Goal: Complete application form: Complete application form

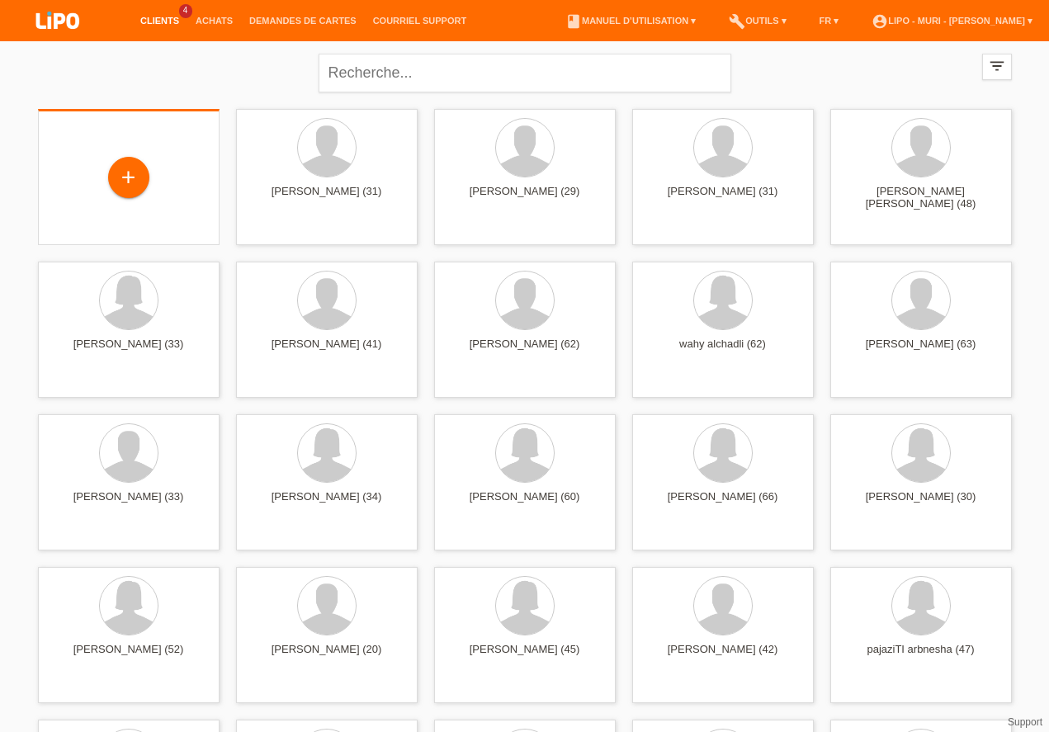
click at [123, 204] on div "+" at bounding box center [129, 177] width 182 height 136
click at [144, 155] on div "+" at bounding box center [129, 177] width 182 height 136
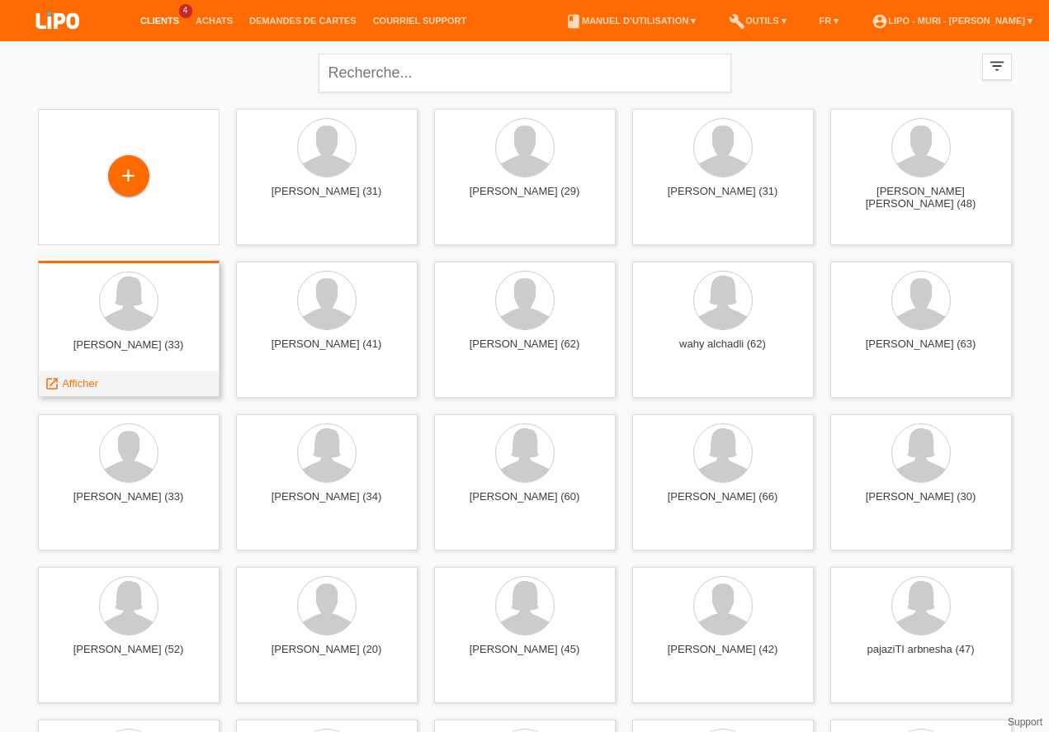
click at [64, 263] on div "esraa ahmed (33) launch Afficher" at bounding box center [129, 329] width 182 height 136
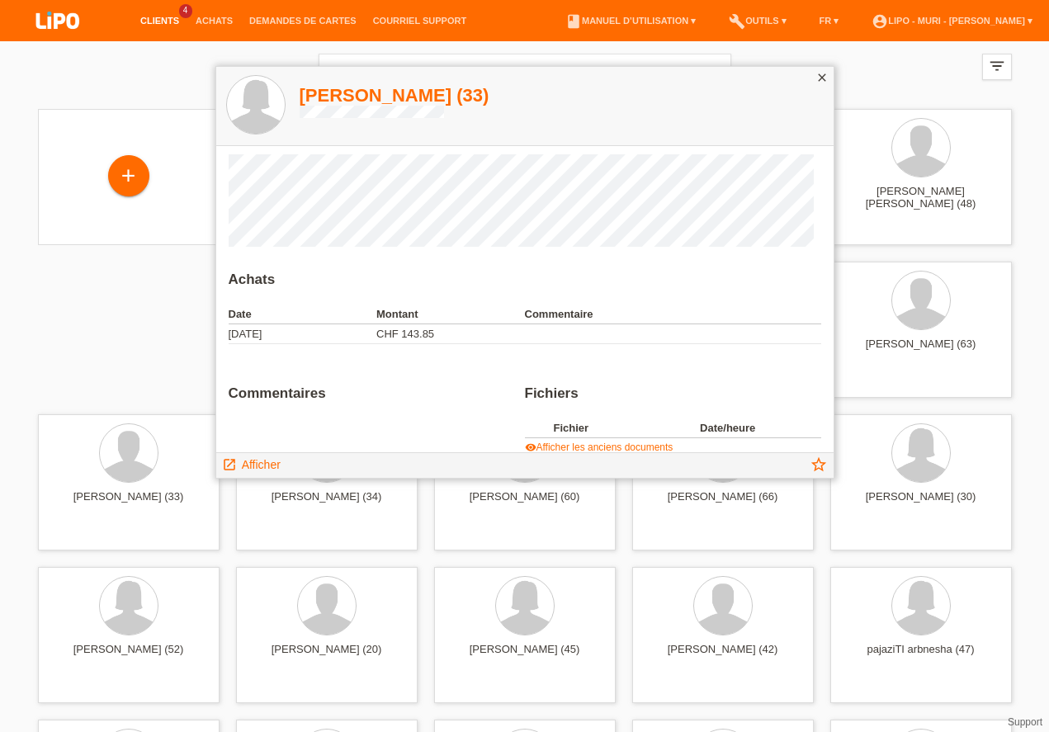
click at [821, 79] on icon "close" at bounding box center [822, 77] width 13 height 13
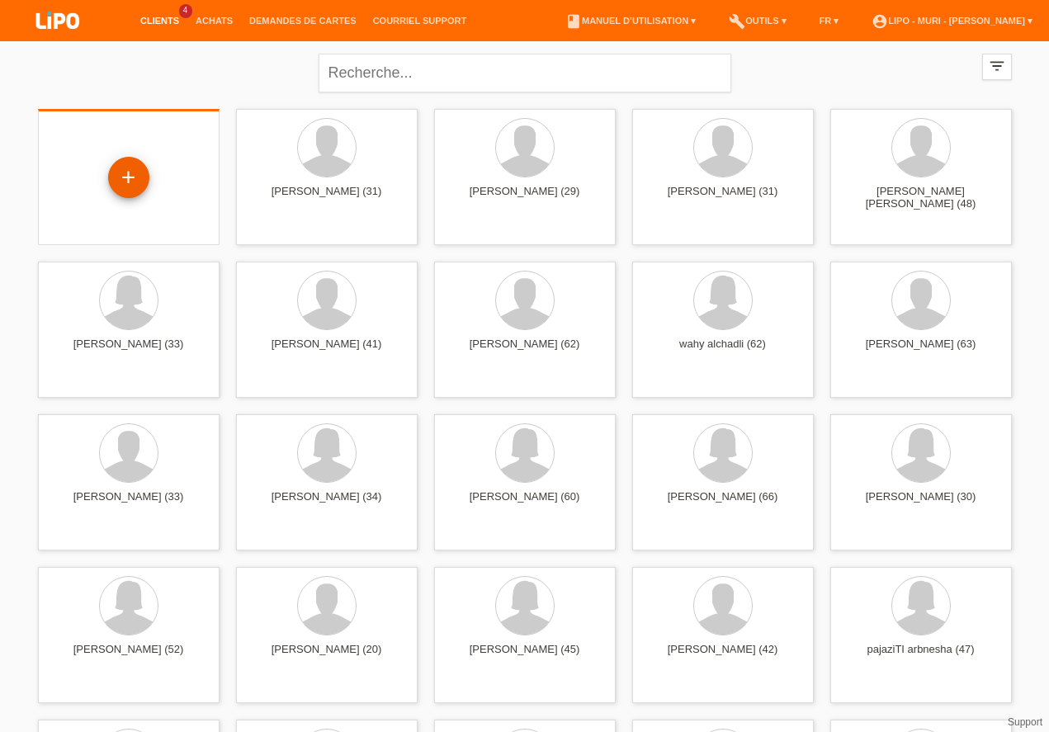
drag, startPoint x: 149, startPoint y: 165, endPoint x: 128, endPoint y: 176, distance: 23.3
drag, startPoint x: 82, startPoint y: 237, endPoint x: 206, endPoint y: 168, distance: 142.3
click at [87, 235] on div "+" at bounding box center [129, 177] width 182 height 136
click at [116, 155] on div "+" at bounding box center [129, 177] width 182 height 136
click at [125, 193] on div "+" at bounding box center [128, 177] width 41 height 41
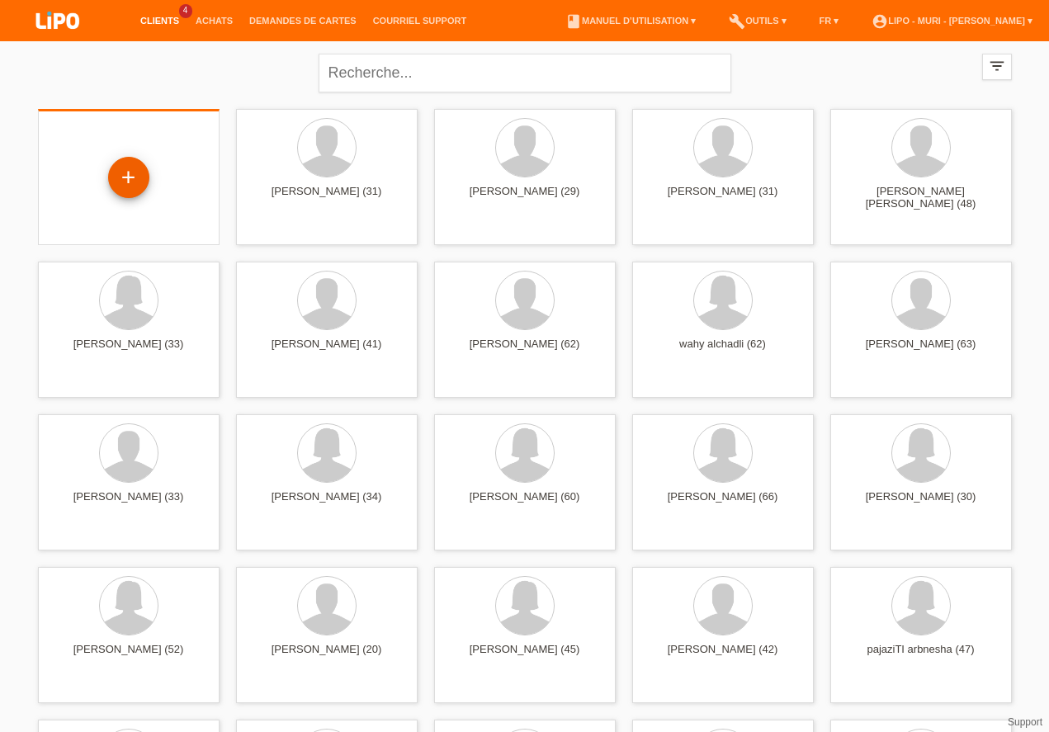
click at [125, 193] on div "+" at bounding box center [128, 177] width 41 height 41
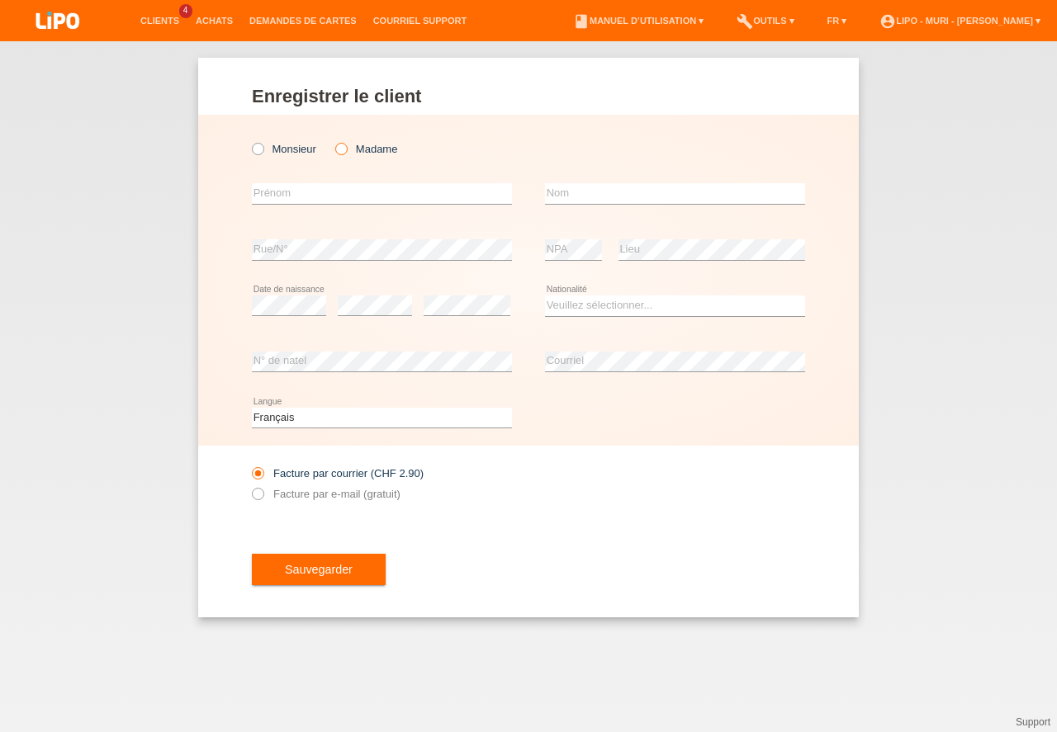
click at [333, 140] on icon at bounding box center [333, 140] width 0 height 0
click at [338, 151] on input "Madame" at bounding box center [340, 148] width 11 height 11
radio input "true"
click at [332, 193] on input "text" at bounding box center [382, 193] width 260 height 21
type input "[PERSON_NAME]"
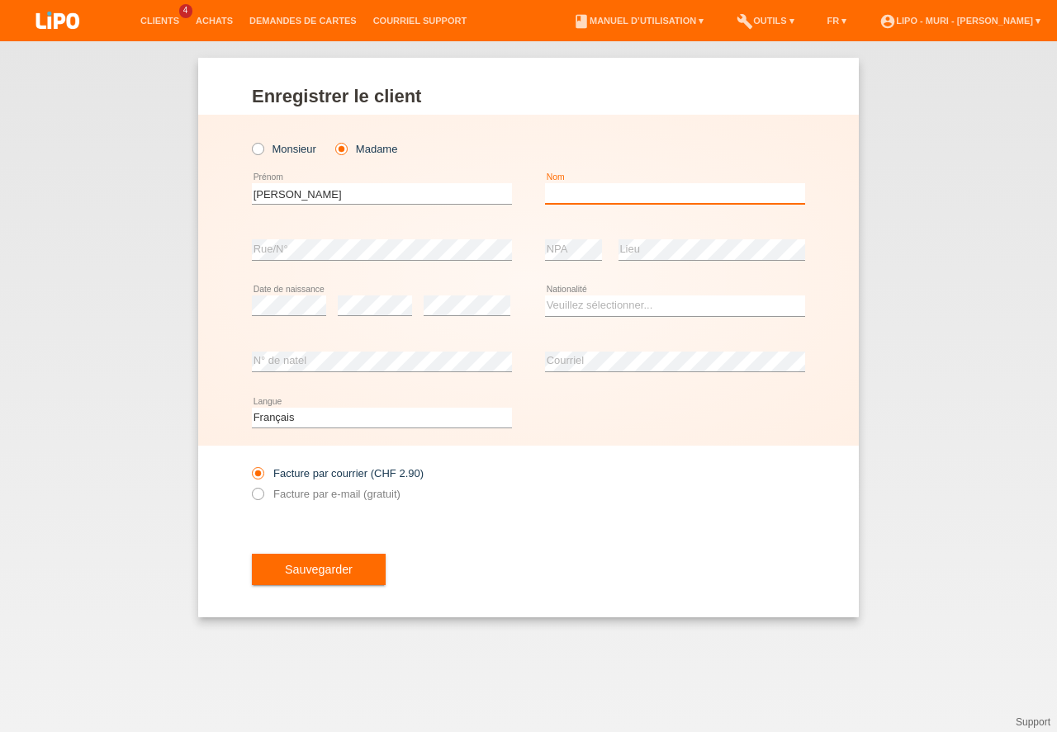
click at [600, 198] on input "text" at bounding box center [675, 193] width 260 height 21
type input "DOKIC"
click at [576, 314] on select "Veuillez sélectionner... Suisse Allemagne Autriche Liechtenstein ------------ A…" at bounding box center [675, 306] width 260 height 20
select select "RS"
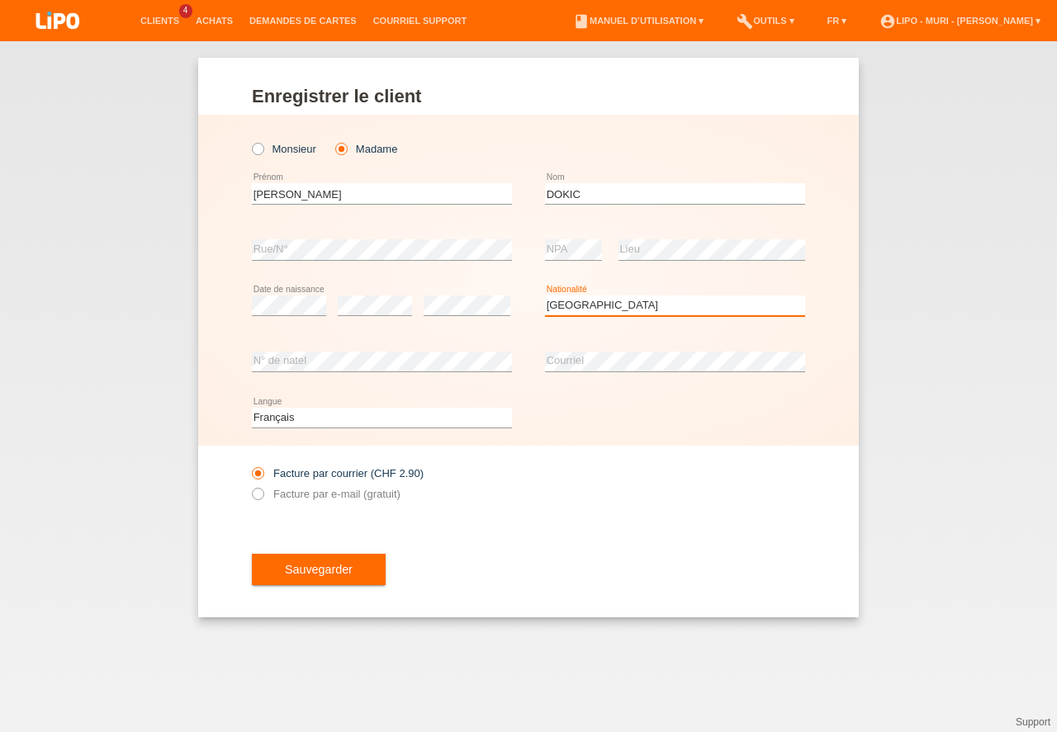
click at [0, 0] on option "Serbie" at bounding box center [0, 0] width 0 height 0
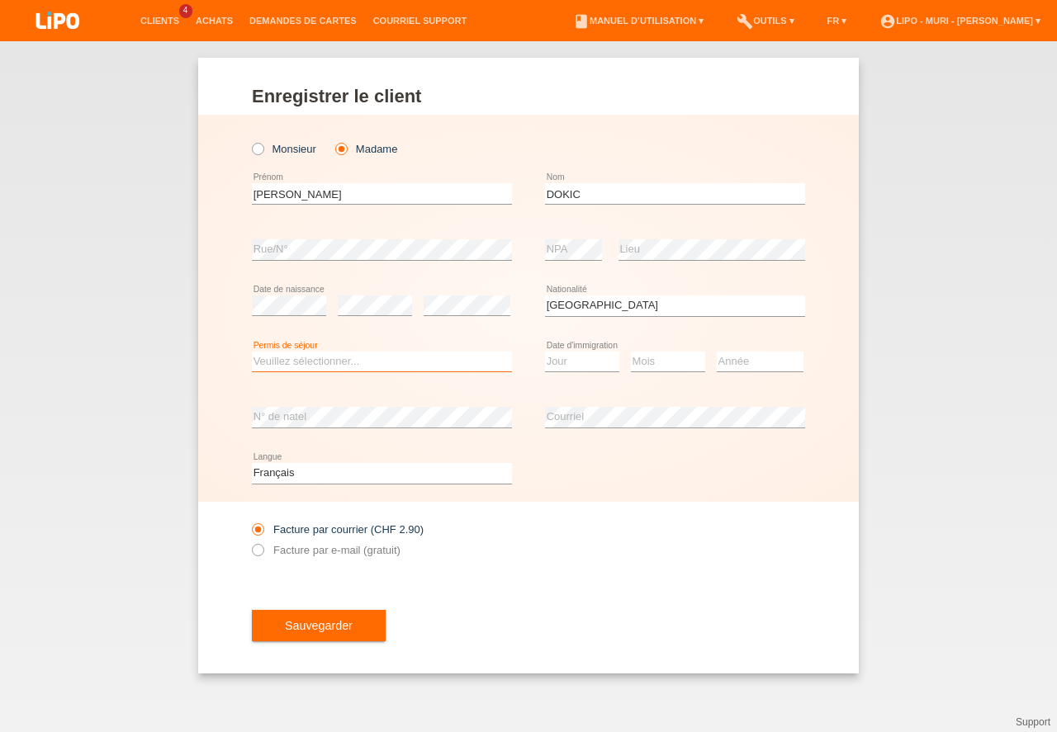
click at [372, 362] on select "Veuillez sélectionner... C B B - Statut de réfugié Autre" at bounding box center [382, 362] width 260 height 20
select select "C"
click at [0, 0] on option "C" at bounding box center [0, 0] width 0 height 0
click at [551, 362] on select "Jour 01 02 03 04 05 06 07 08 09 10 11" at bounding box center [582, 362] width 74 height 20
drag, startPoint x: 559, startPoint y: 409, endPoint x: 570, endPoint y: 391, distance: 20.4
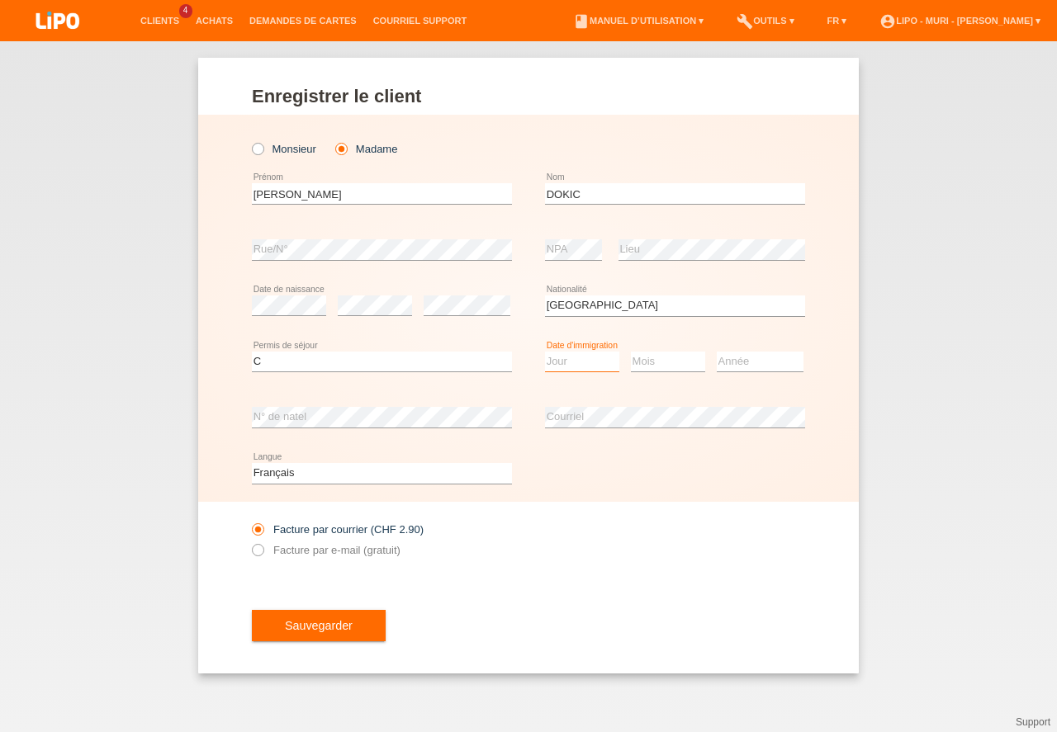
select select "02"
click at [0, 0] on option "02" at bounding box center [0, 0] width 0 height 0
click at [637, 366] on select "Mois 01 02 03 04 05 06 07 08 09 10 11" at bounding box center [668, 362] width 74 height 20
select select "01"
click at [0, 0] on option "01" at bounding box center [0, 0] width 0 height 0
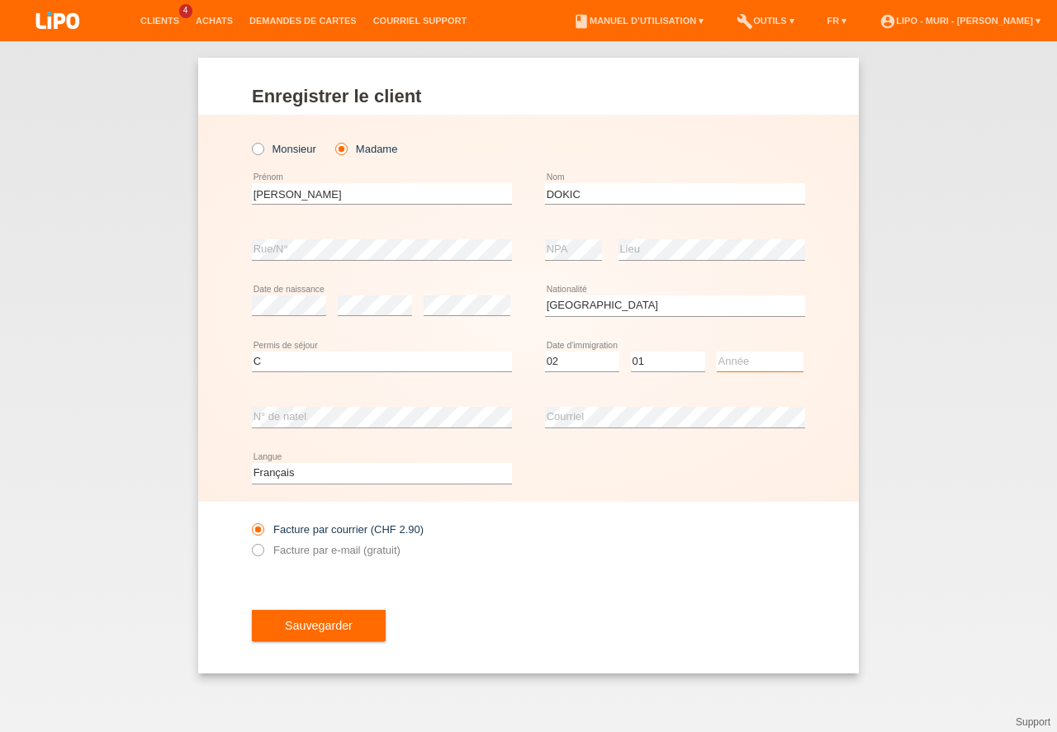
click at [763, 362] on select "Année 2025 2024 2023 2022 2021 2020 2019 2018 2017 2016 2015 2014 2013 2012 201…" at bounding box center [760, 362] width 87 height 20
select select "2005"
click at [0, 0] on option "2005" at bounding box center [0, 0] width 0 height 0
drag, startPoint x: 298, startPoint y: 472, endPoint x: 296, endPoint y: 495, distance: 23.2
click at [300, 472] on select "Deutsch Français Italiano English" at bounding box center [382, 473] width 260 height 20
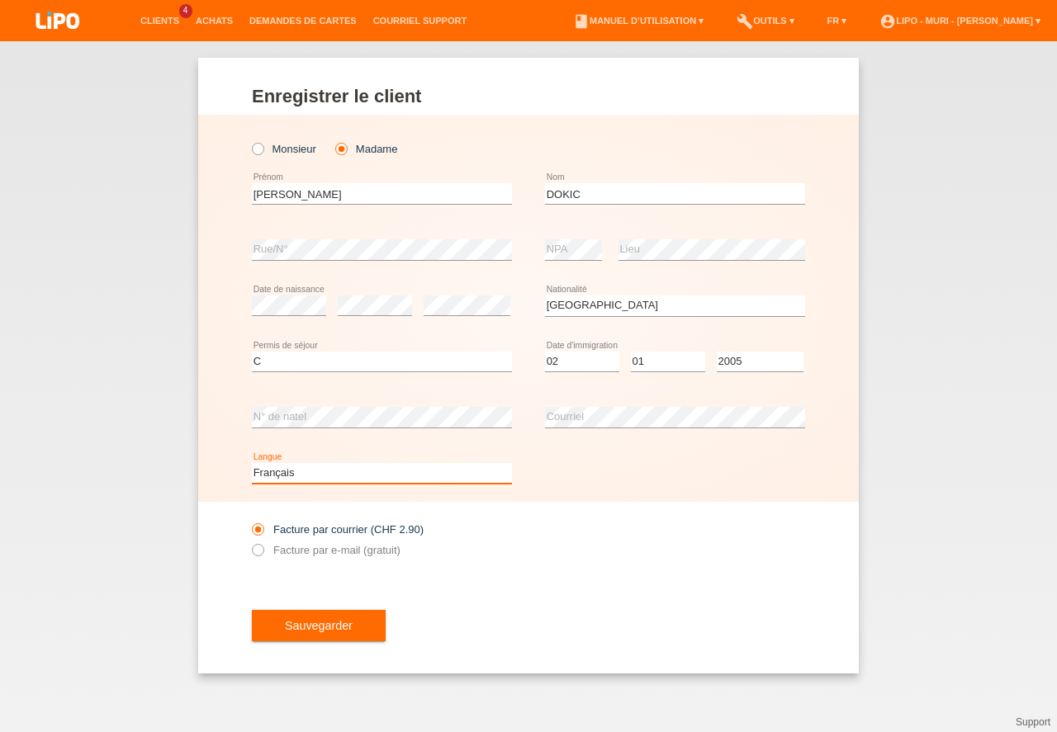
select select "de"
click at [0, 0] on option "Deutsch" at bounding box center [0, 0] width 0 height 0
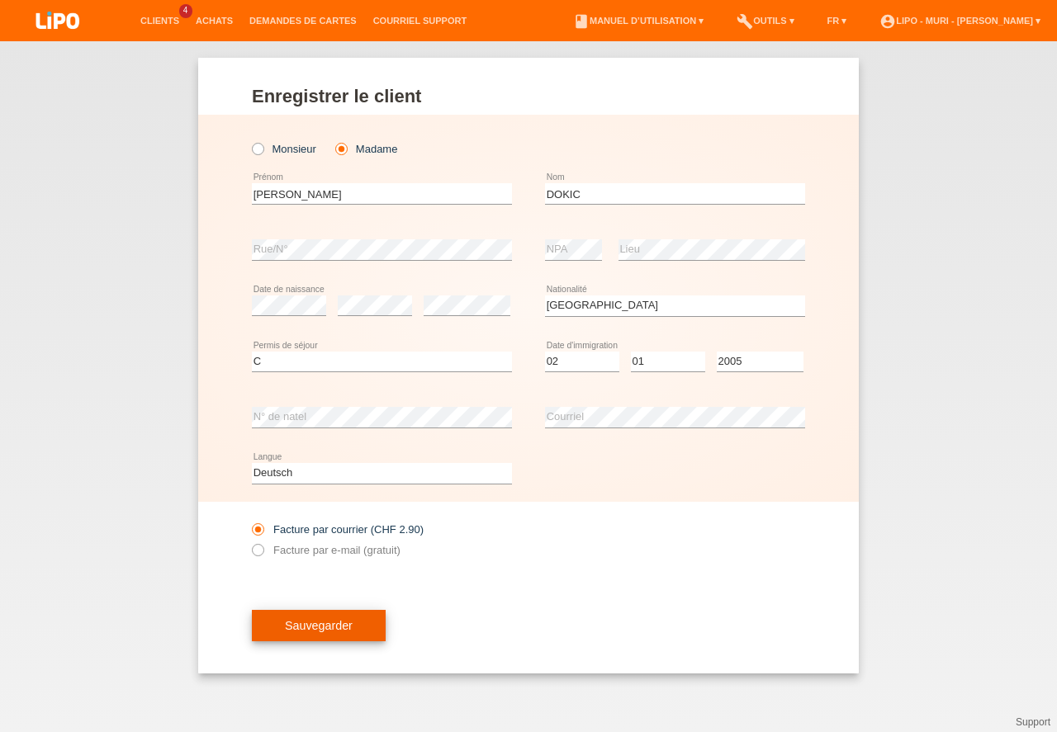
click at [320, 630] on button "Sauvegarder" at bounding box center [319, 625] width 134 height 31
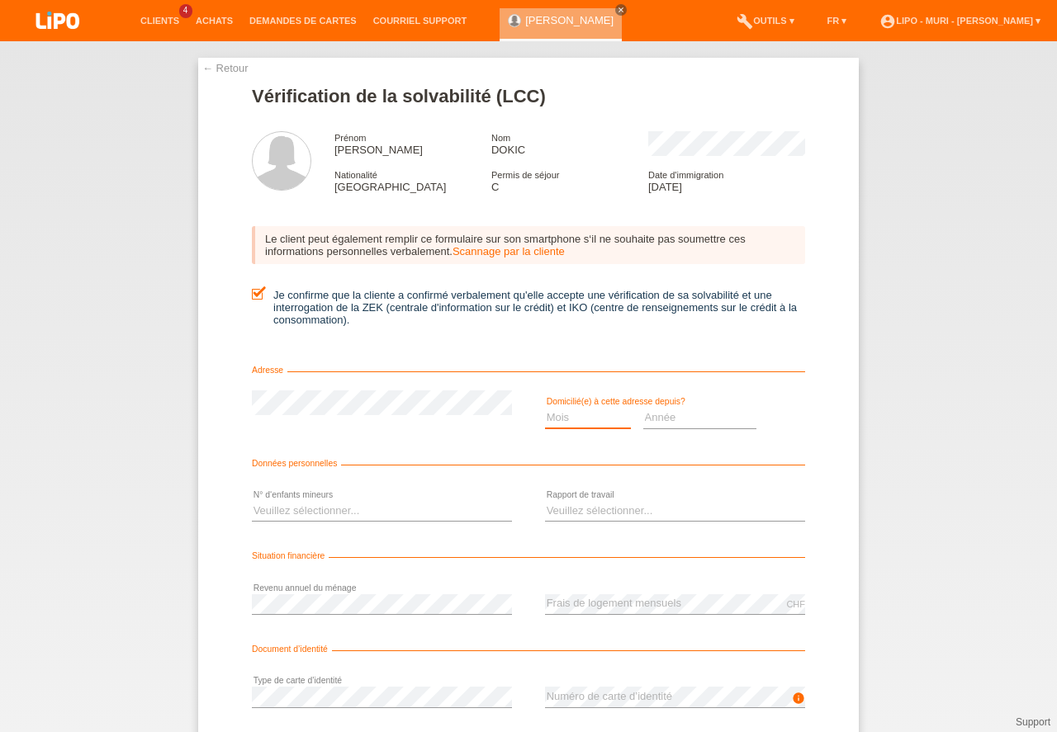
click at [557, 419] on select "Mois 01 02 03 04 05 06 07 08 09 10" at bounding box center [588, 418] width 86 height 20
select select "01"
click at [0, 0] on option "01" at bounding box center [0, 0] width 0 height 0
click at [684, 428] on select "Année 2025 2024 2023 2022 2021 2020 2019 2018 2017 2016 2015 2014 2013 2012 201…" at bounding box center [700, 418] width 114 height 20
select select "2005"
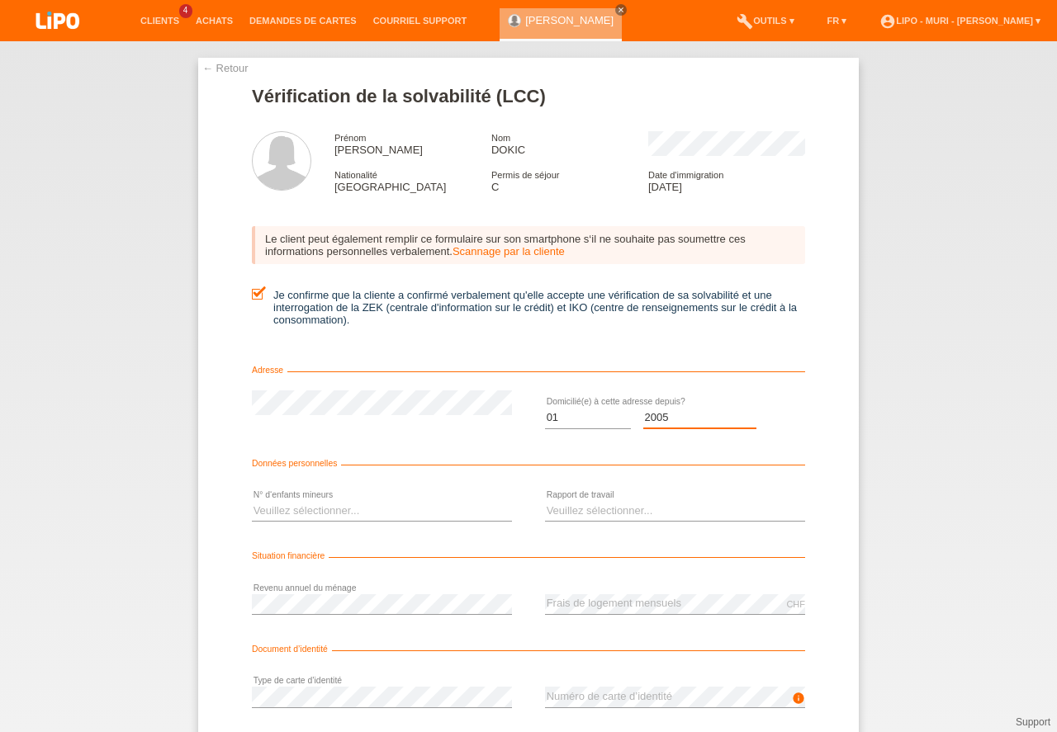
click at [0, 0] on option "2005" at bounding box center [0, 0] width 0 height 0
click at [269, 518] on select "Veuillez sélectionner... 0 1 2 3 4 5 6 7 8 9" at bounding box center [382, 511] width 260 height 20
select select "1"
click at [0, 0] on option "1" at bounding box center [0, 0] width 0 height 0
click at [563, 504] on select "Veuillez sélectionner... A durée indéterminée A durée déterminée Apprenti/étudi…" at bounding box center [675, 511] width 260 height 20
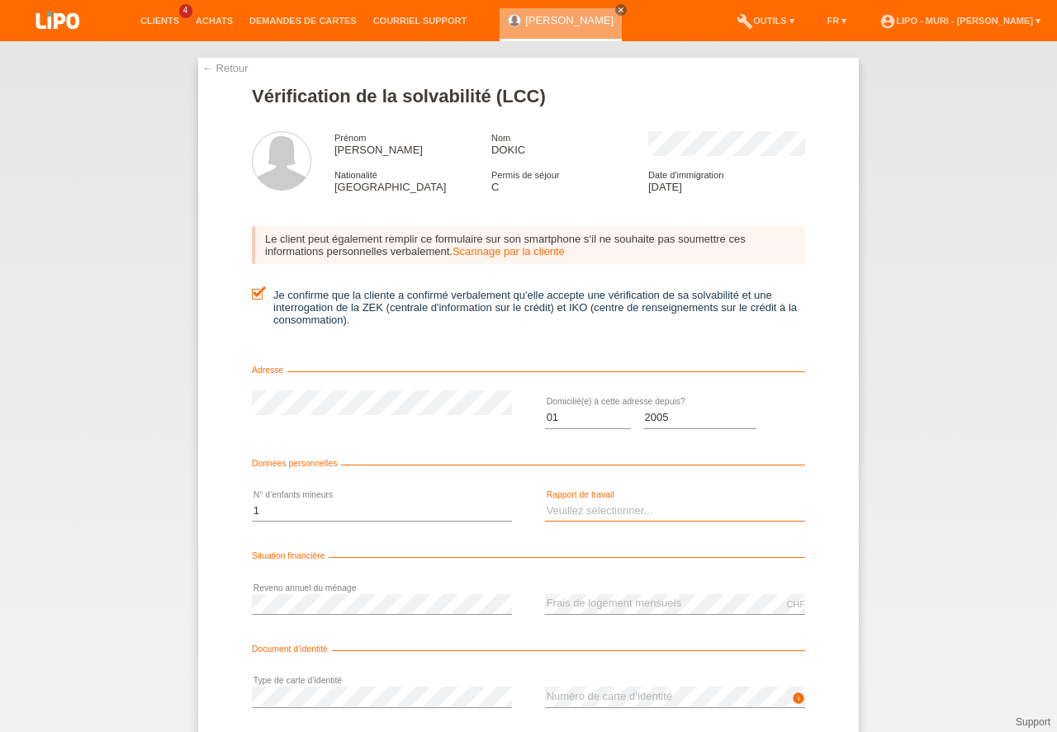
select select "UNLIMITED"
click at [0, 0] on option "A durée indéterminée" at bounding box center [0, 0] width 0 height 0
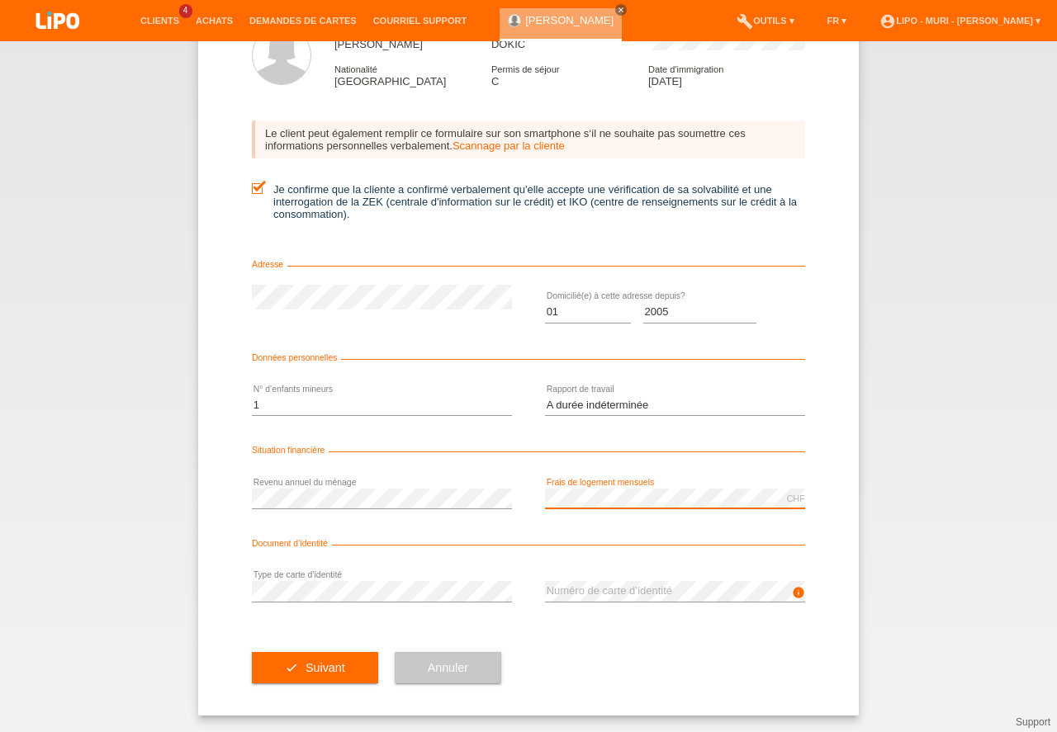
drag, startPoint x: 1056, startPoint y: 685, endPoint x: 1053, endPoint y: 765, distance: 79.3
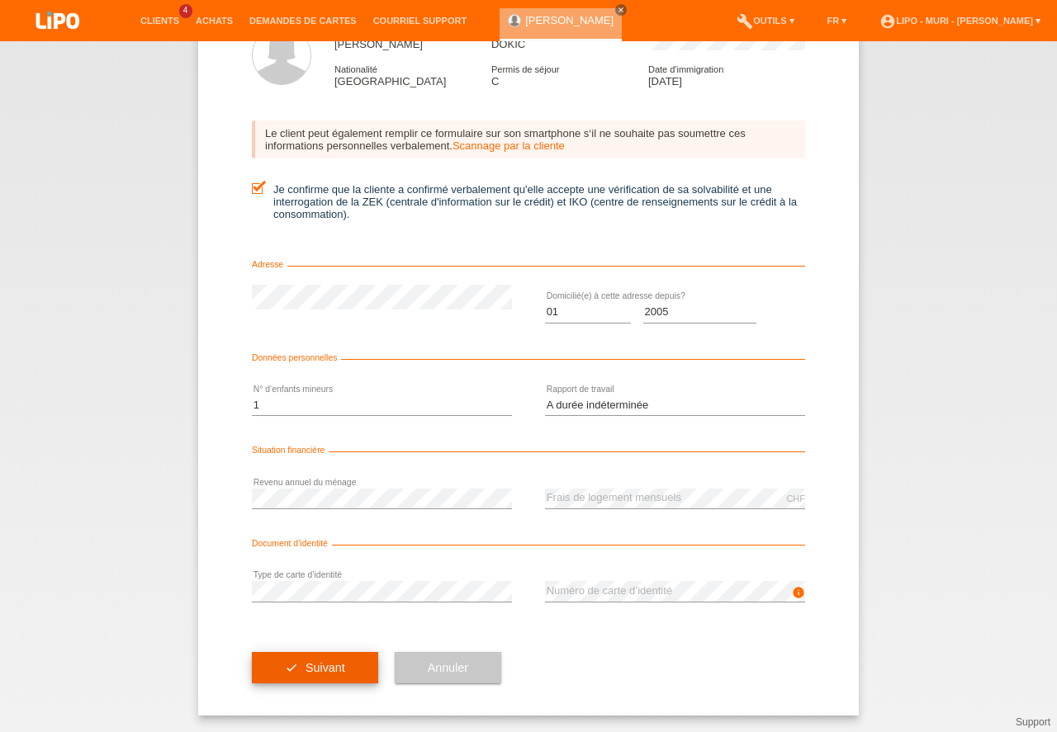
click at [342, 664] on button "check Suivant" at bounding box center [315, 667] width 126 height 31
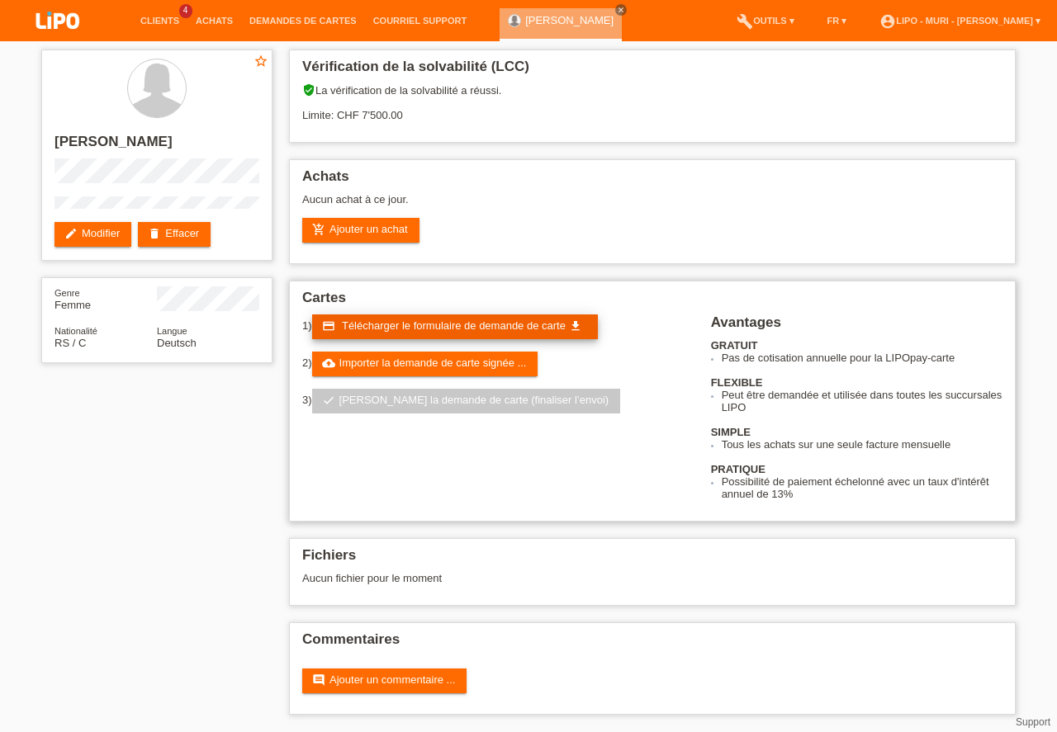
click at [424, 330] on span "Télécharger le formulaire de demande de carte" at bounding box center [454, 326] width 224 height 12
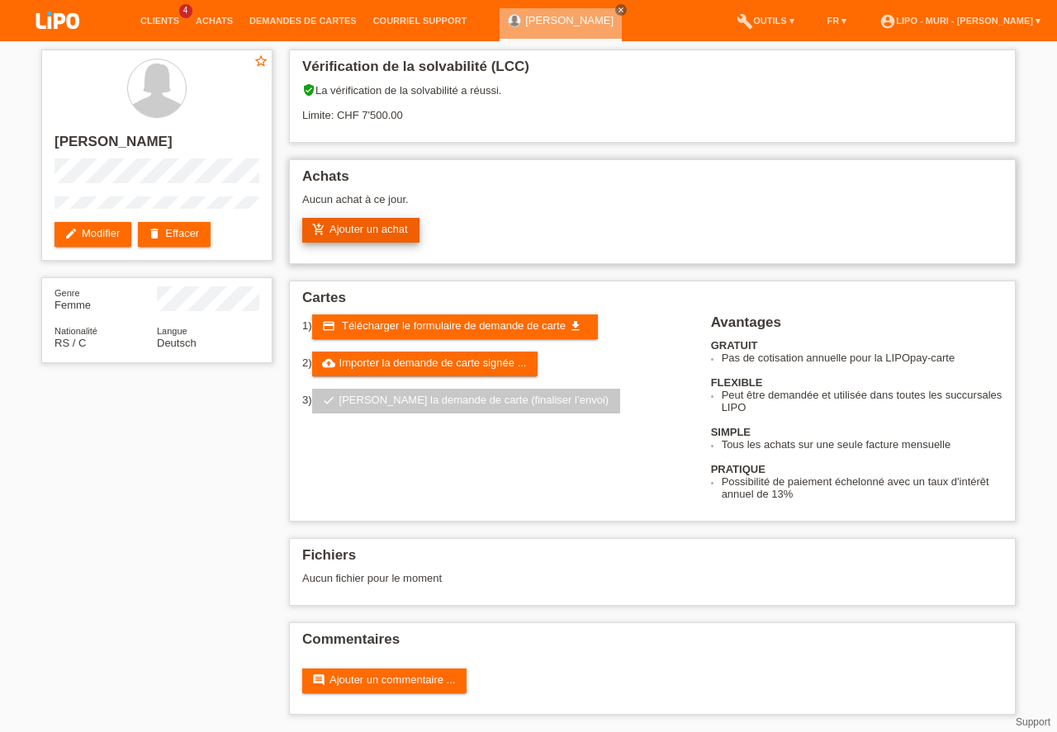
click at [380, 230] on link "add_shopping_cart Ajouter un achat" at bounding box center [360, 230] width 117 height 25
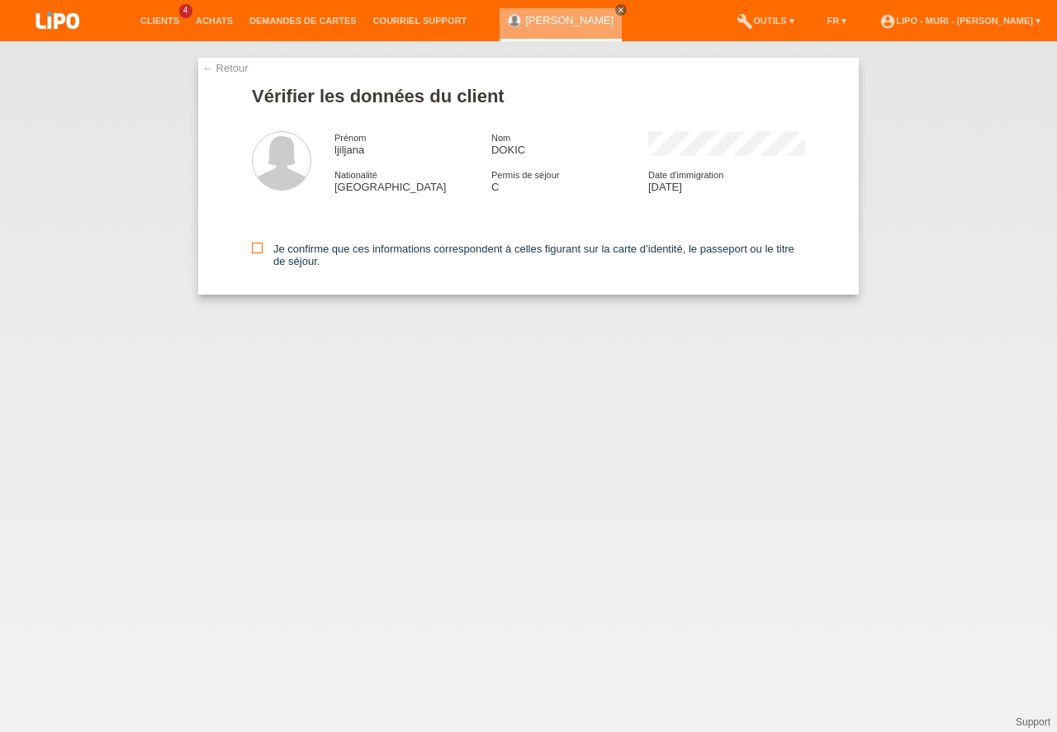
drag, startPoint x: 253, startPoint y: 246, endPoint x: 269, endPoint y: 245, distance: 16.5
click at [253, 246] on icon at bounding box center [257, 248] width 11 height 11
click at [253, 246] on input "Je confirme que ces informations correspondent à celles figurant sur la carte d…" at bounding box center [257, 248] width 11 height 11
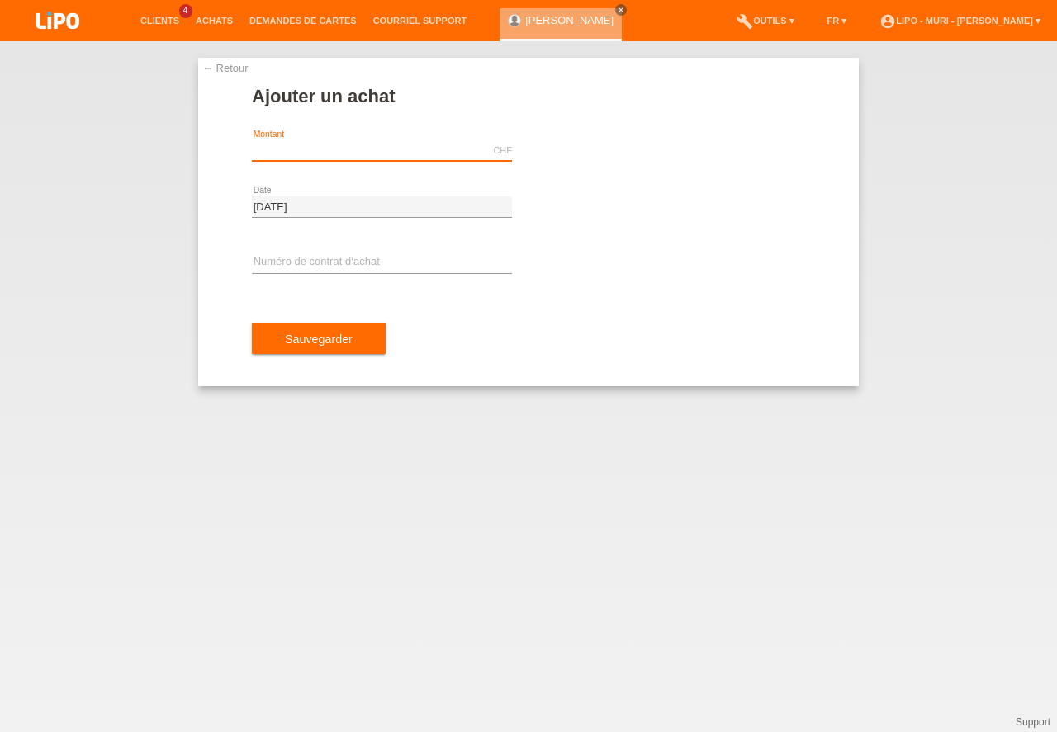
click at [300, 155] on input "text" at bounding box center [382, 150] width 260 height 21
type input "195.80"
click at [301, 251] on div "error Numéro de contrat d‘achat" at bounding box center [382, 263] width 260 height 56
click at [301, 263] on input "text" at bounding box center [382, 263] width 260 height 21
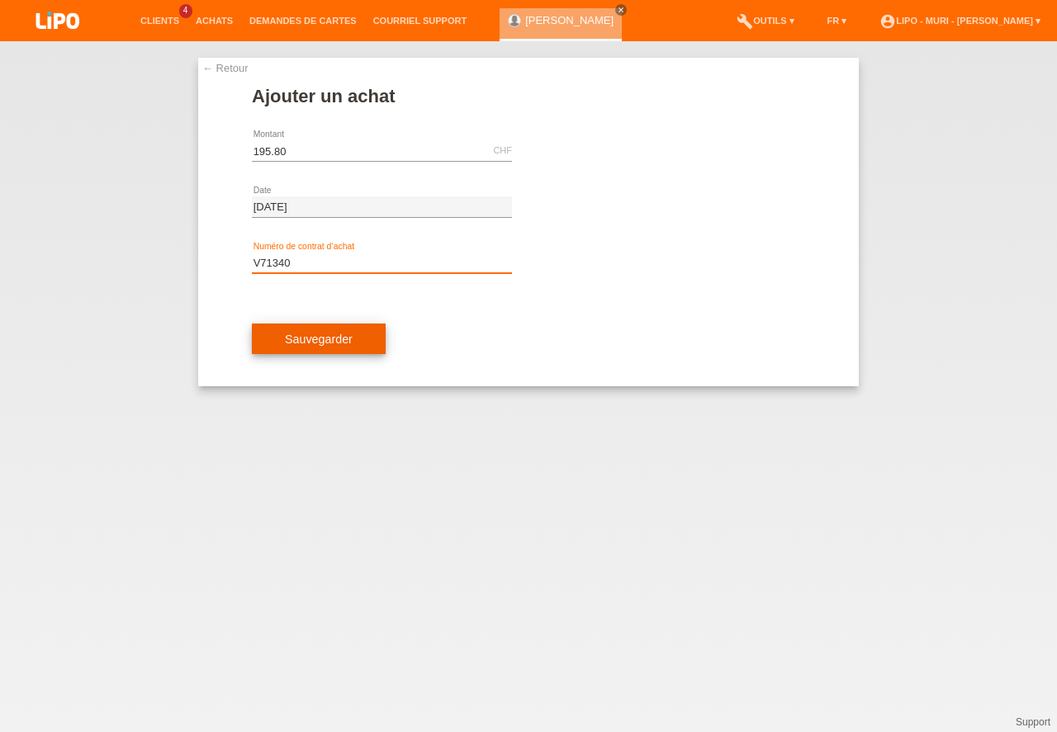
type input "V71340"
click at [330, 352] on button "Sauvegarder" at bounding box center [319, 339] width 134 height 31
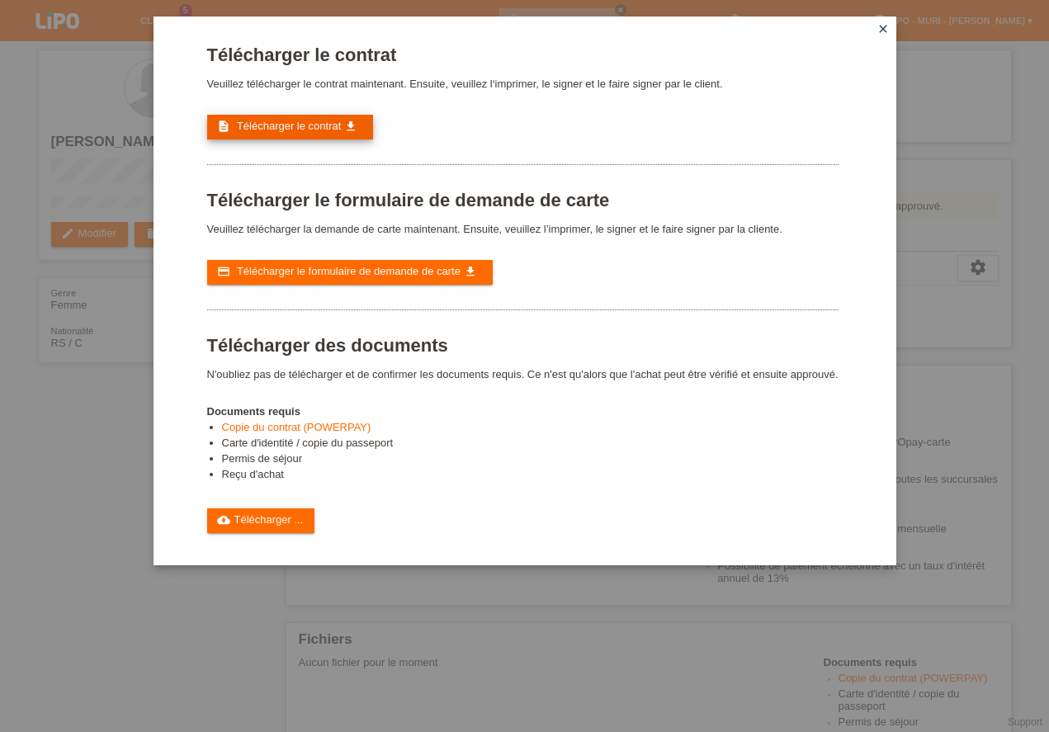
click at [324, 122] on span "Télécharger le contrat" at bounding box center [289, 126] width 104 height 12
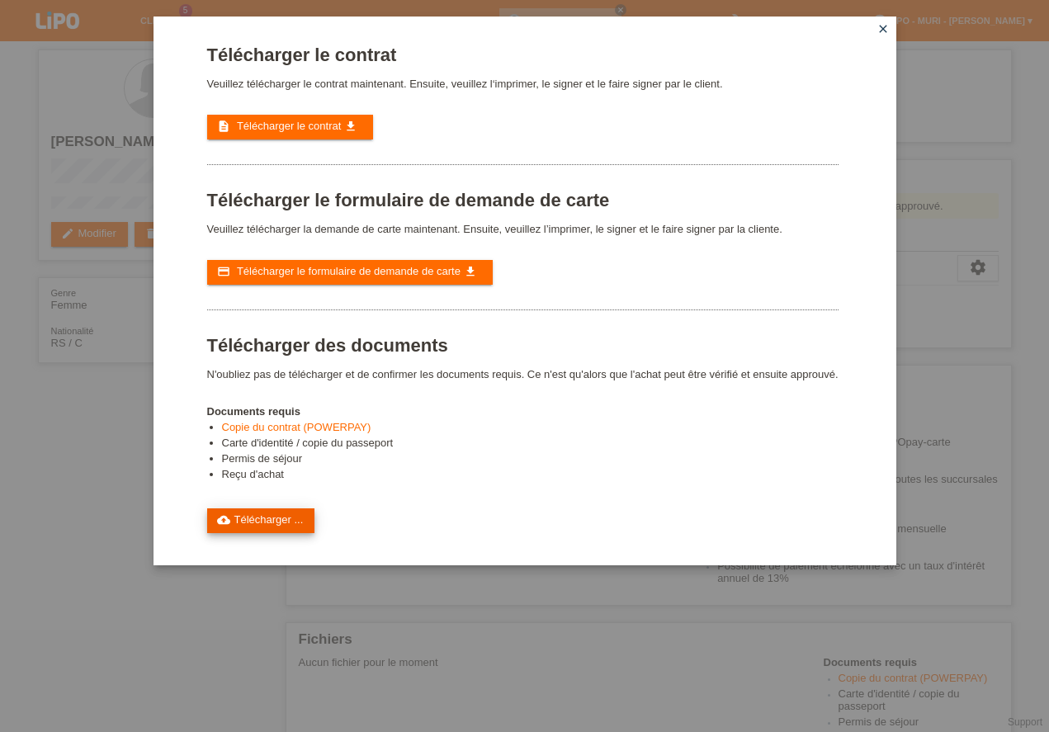
click at [234, 518] on link "cloud_upload Télécharger ..." at bounding box center [261, 521] width 108 height 25
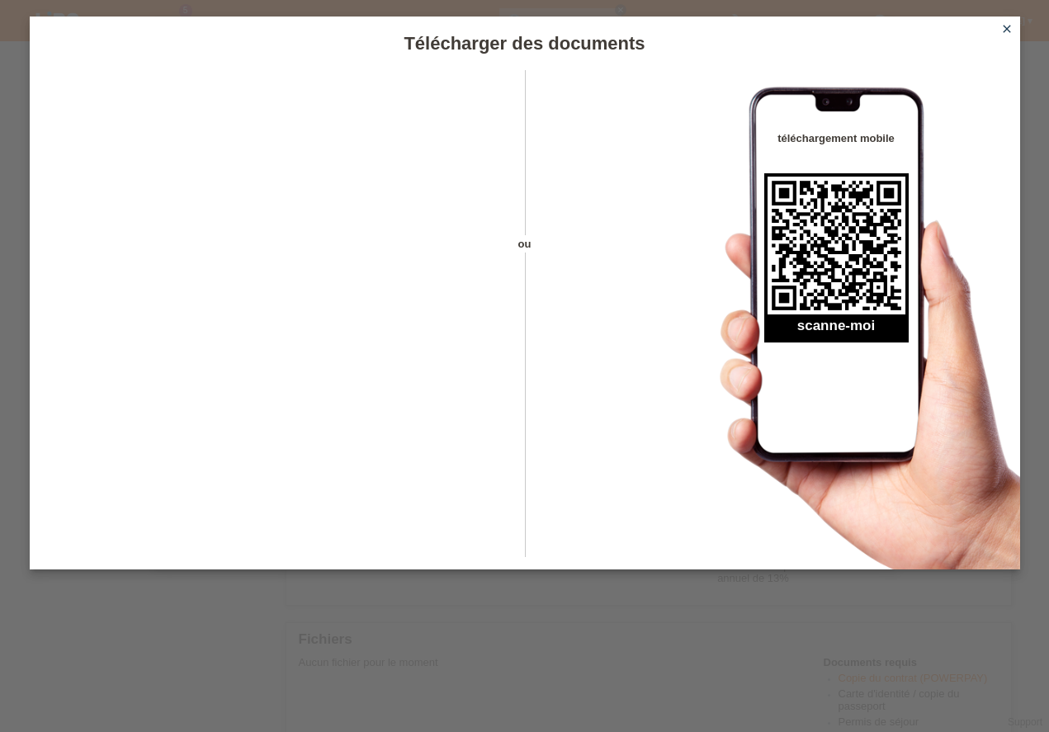
click at [1006, 26] on icon "close" at bounding box center [1007, 28] width 13 height 13
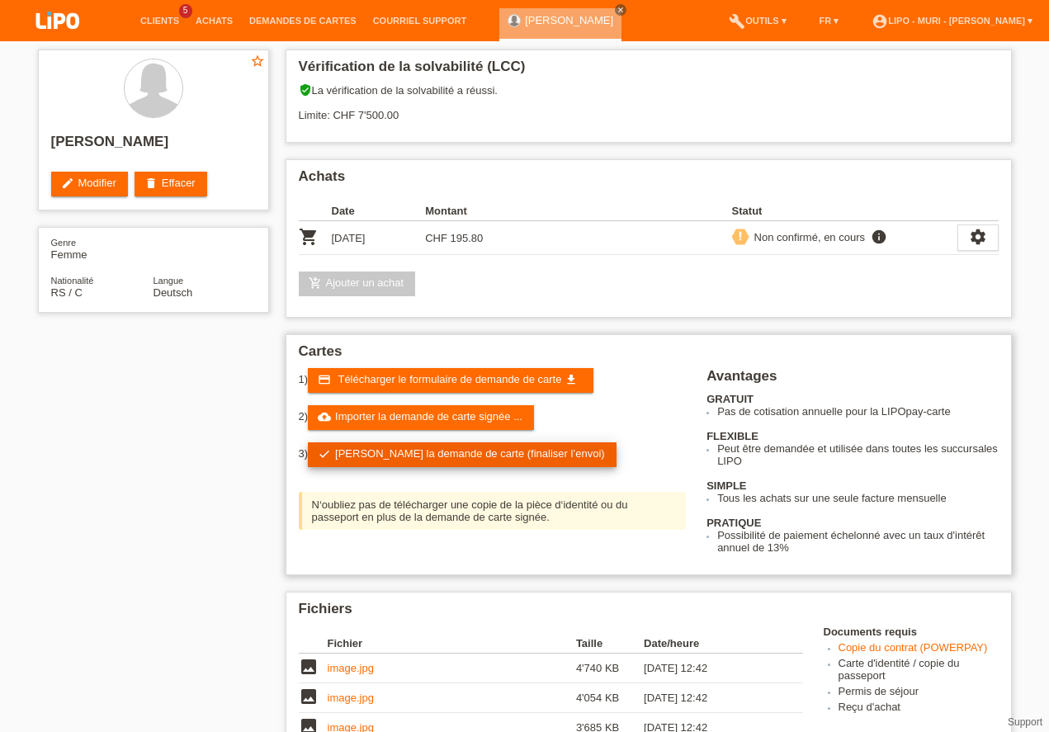
click at [362, 447] on link "check Soumettre la demande de carte (finaliser l’envoi)" at bounding box center [462, 455] width 309 height 25
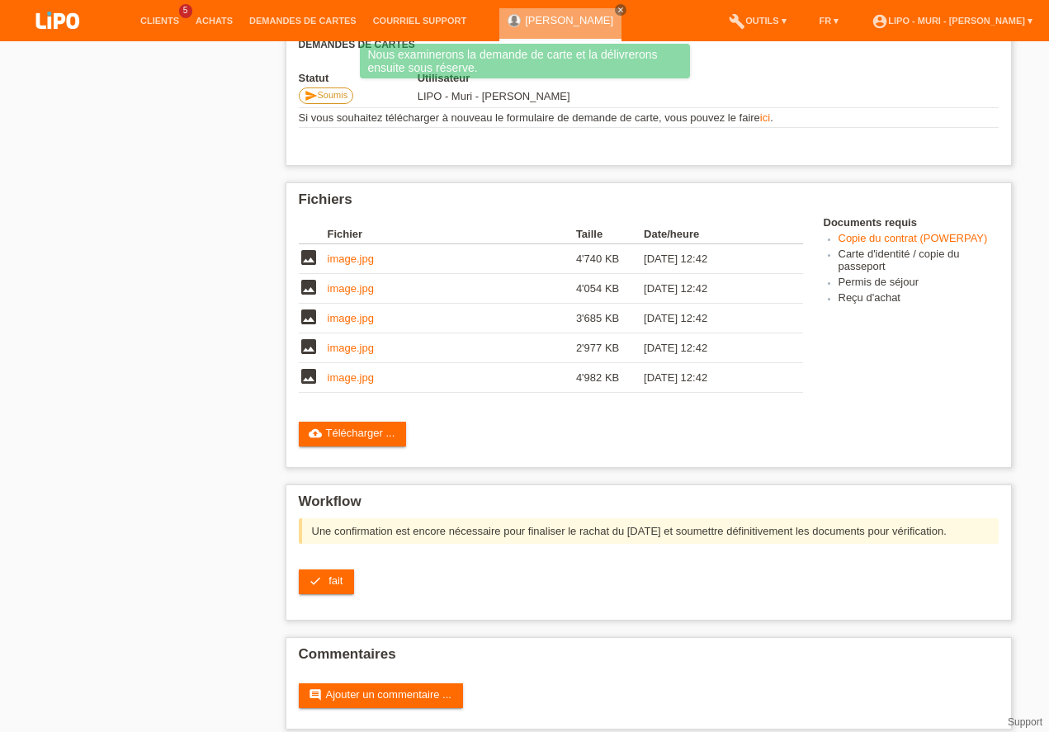
scroll to position [329, 0]
click at [343, 583] on link "check fait" at bounding box center [327, 582] width 56 height 25
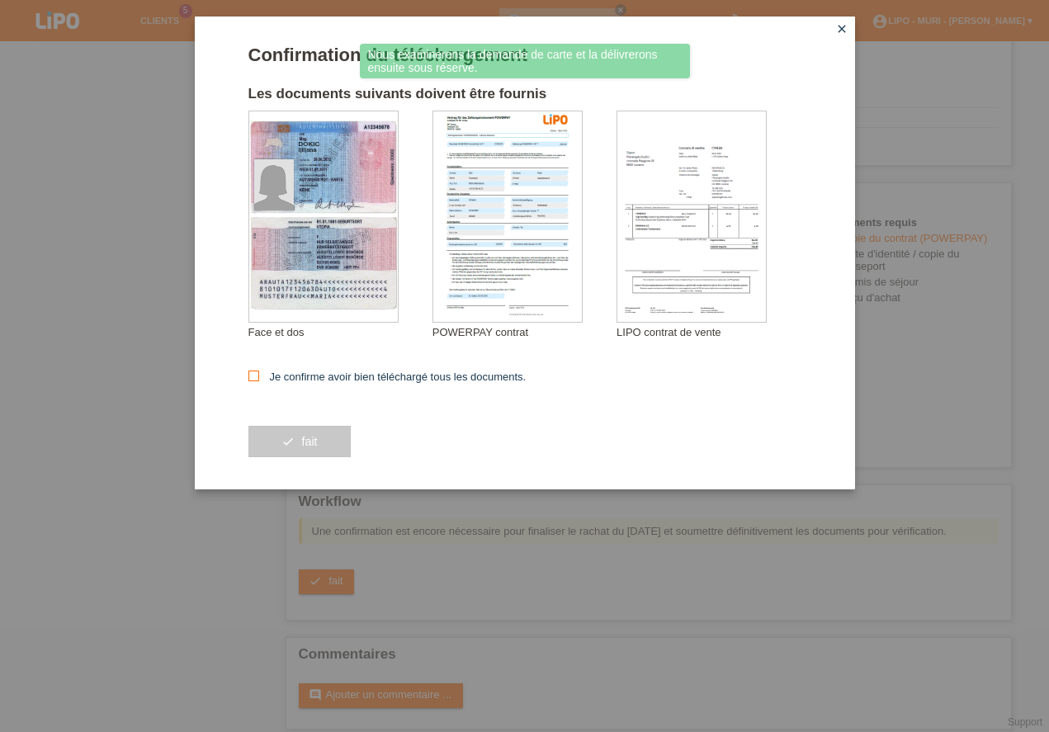
click at [258, 375] on icon at bounding box center [254, 376] width 11 height 11
click at [258, 375] on input "Je confirme avoir bien téléchargé tous les documents." at bounding box center [254, 376] width 11 height 11
checkbox input "true"
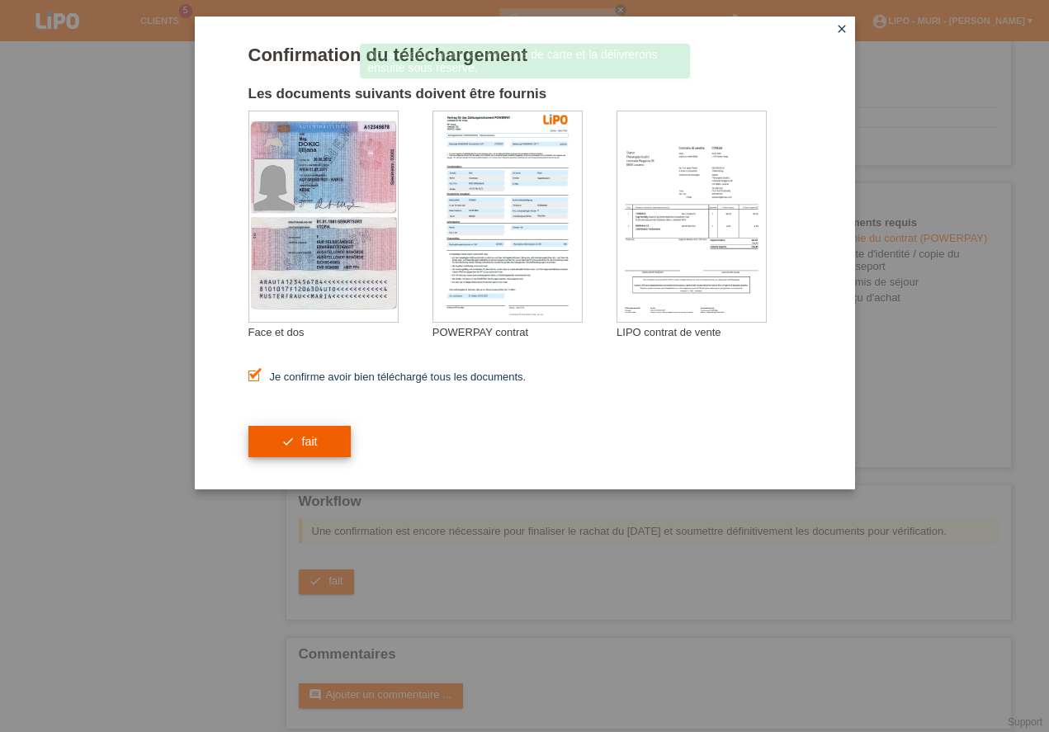
click at [311, 452] on button "check fait" at bounding box center [300, 441] width 102 height 31
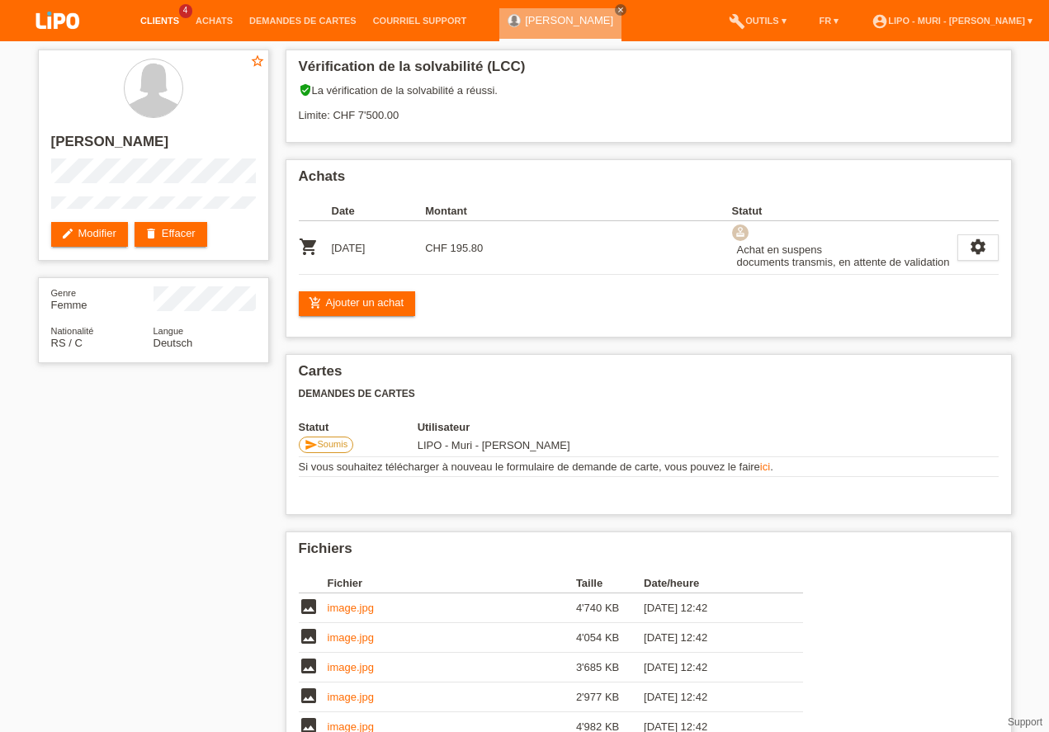
click at [161, 17] on link "Clients" at bounding box center [159, 21] width 55 height 10
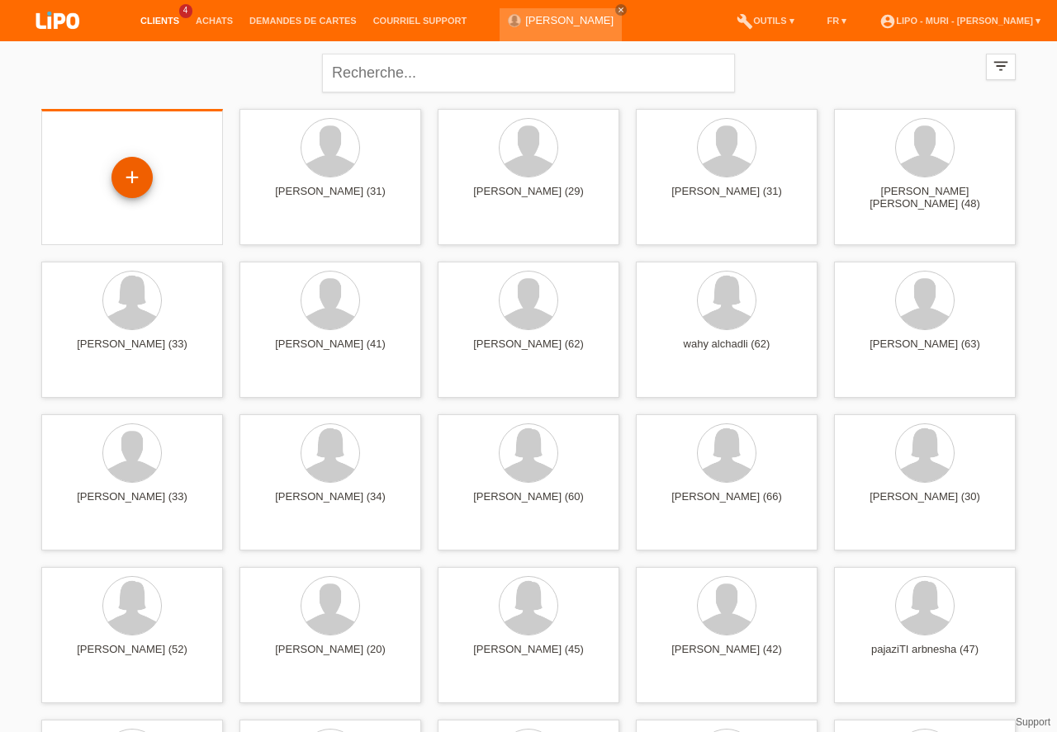
click at [139, 183] on div "+" at bounding box center [132, 177] width 40 height 28
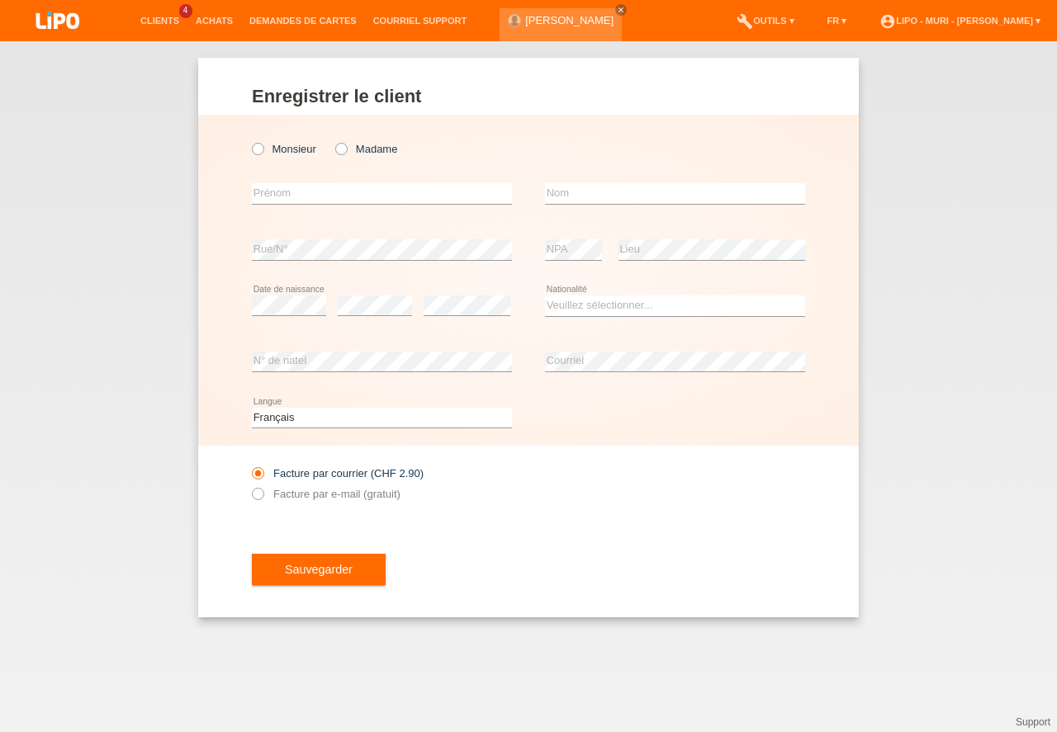
click at [333, 140] on icon at bounding box center [333, 140] width 0 height 0
click at [343, 149] on input "Madame" at bounding box center [340, 148] width 11 height 11
radio input "true"
click at [307, 412] on select "Deutsch Français Italiano English" at bounding box center [382, 418] width 260 height 20
select select "de"
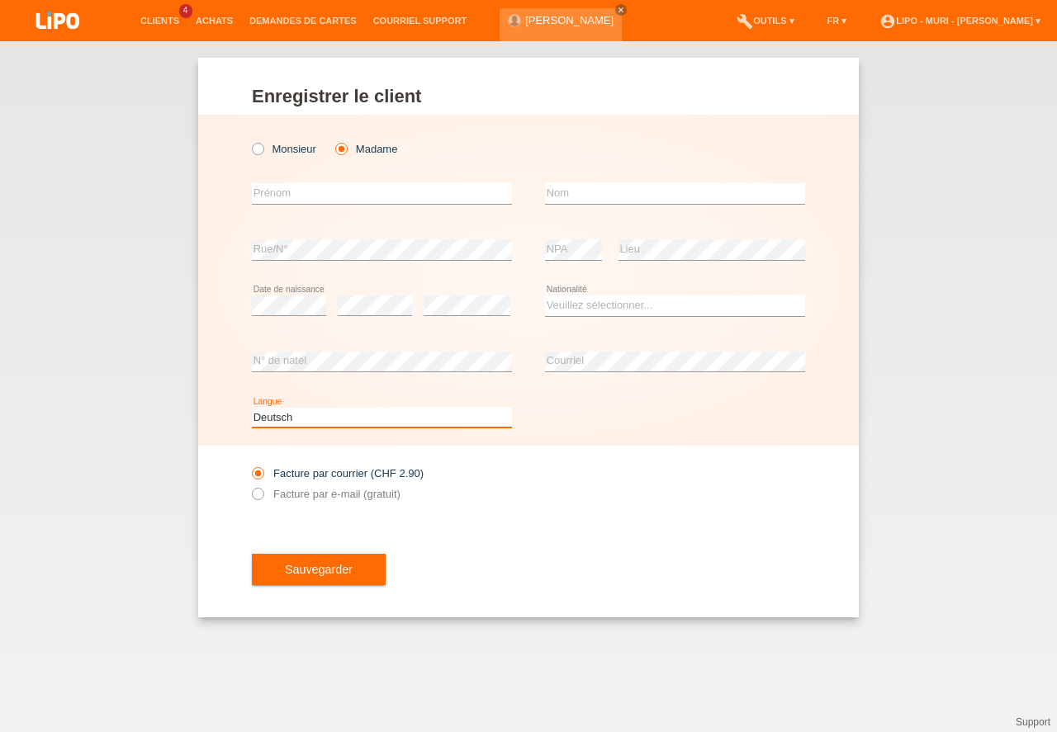
click at [0, 0] on option "Deutsch" at bounding box center [0, 0] width 0 height 0
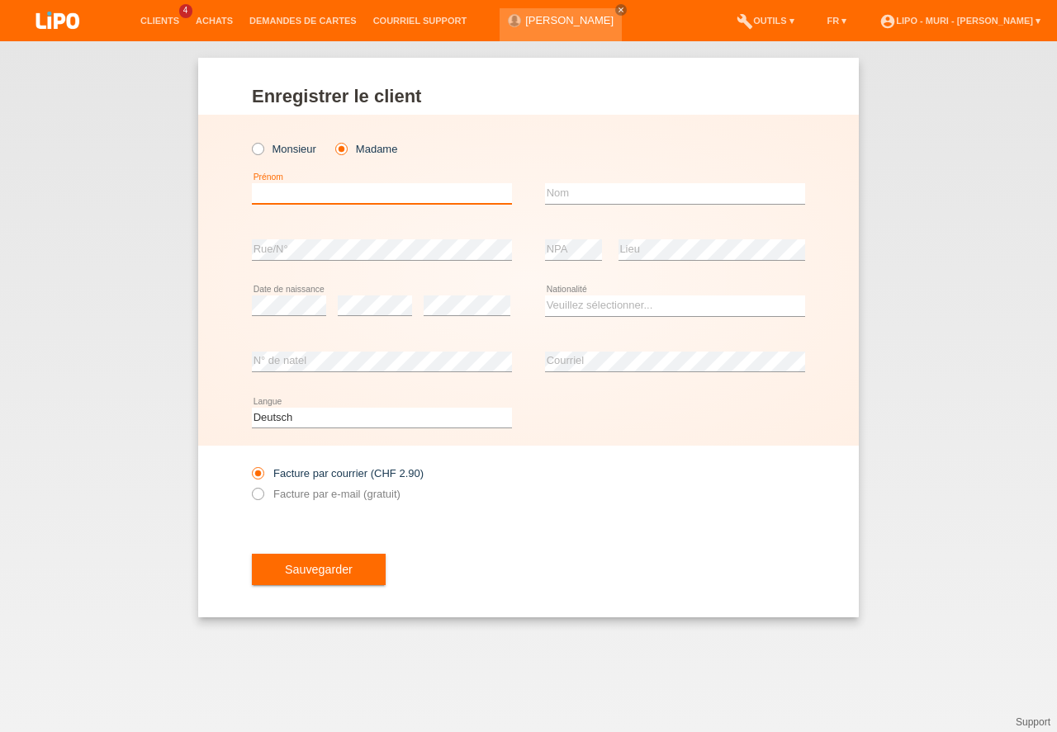
click at [344, 193] on input "text" at bounding box center [382, 193] width 260 height 21
type input "MARIJANA"
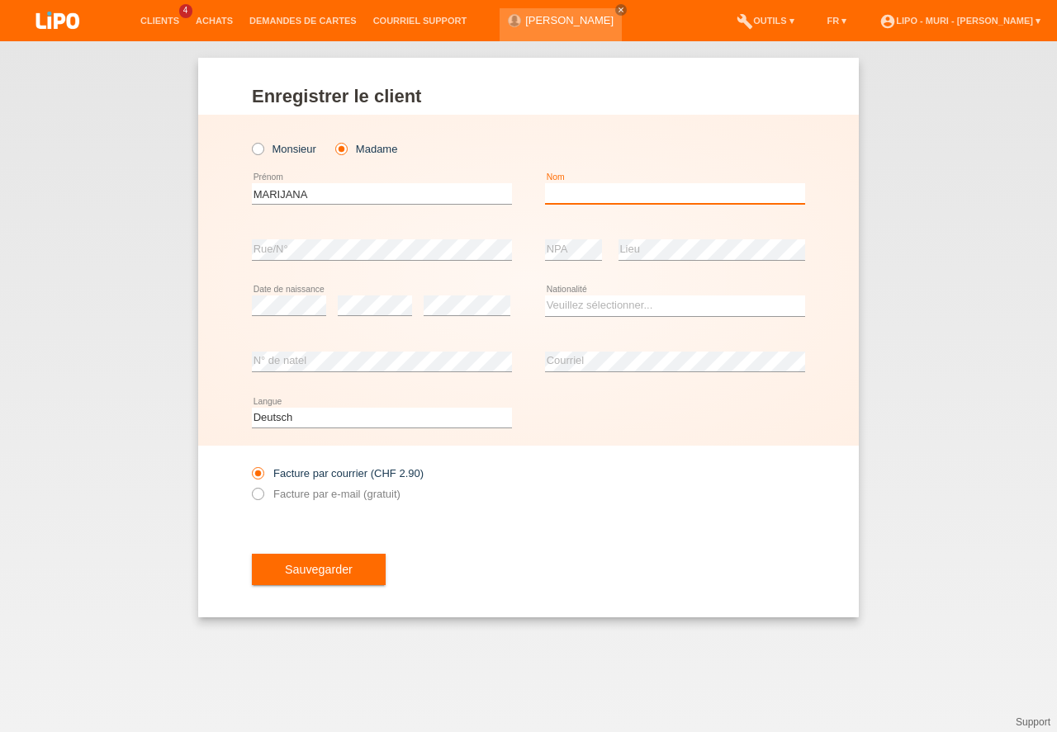
click at [565, 188] on input "text" at bounding box center [675, 193] width 260 height 21
type input "VASILJEVIC"
click at [563, 304] on select "Veuillez sélectionner... Suisse Allemagne Autriche Liechtenstein ------------ A…" at bounding box center [675, 306] width 260 height 20
drag, startPoint x: 604, startPoint y: 493, endPoint x: 519, endPoint y: 306, distance: 204.7
select select "RS"
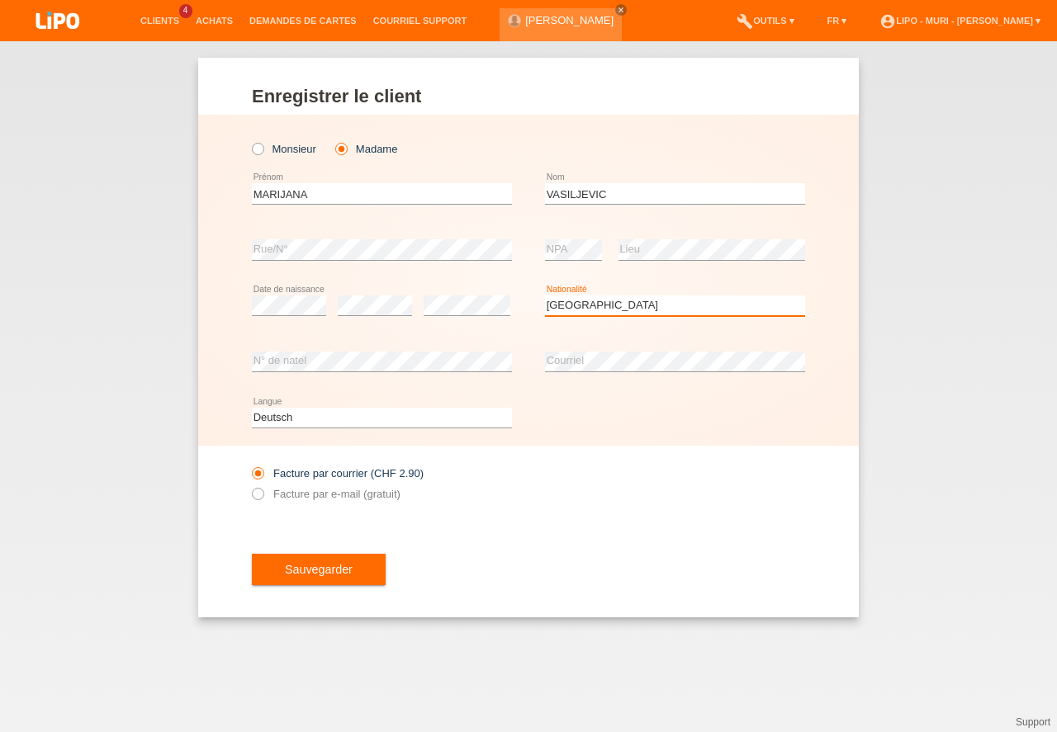
click at [0, 0] on option "Serbie" at bounding box center [0, 0] width 0 height 0
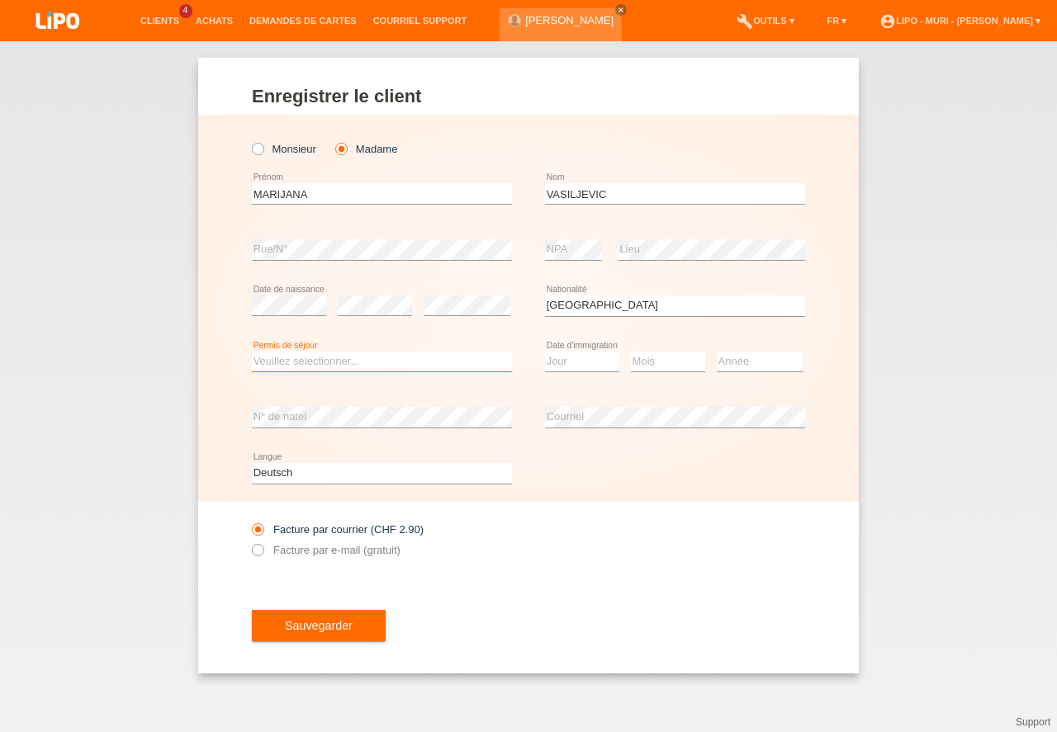
click at [364, 358] on select "Veuillez sélectionner... C B B - Statut de réfugié Autre" at bounding box center [382, 362] width 260 height 20
drag, startPoint x: 321, startPoint y: 392, endPoint x: 547, endPoint y: 400, distance: 226.3
select select "C"
click at [0, 0] on option "C" at bounding box center [0, 0] width 0 height 0
click at [563, 362] on select "Jour 01 02 03 04 05 06 07 08 09 10 11" at bounding box center [582, 362] width 74 height 20
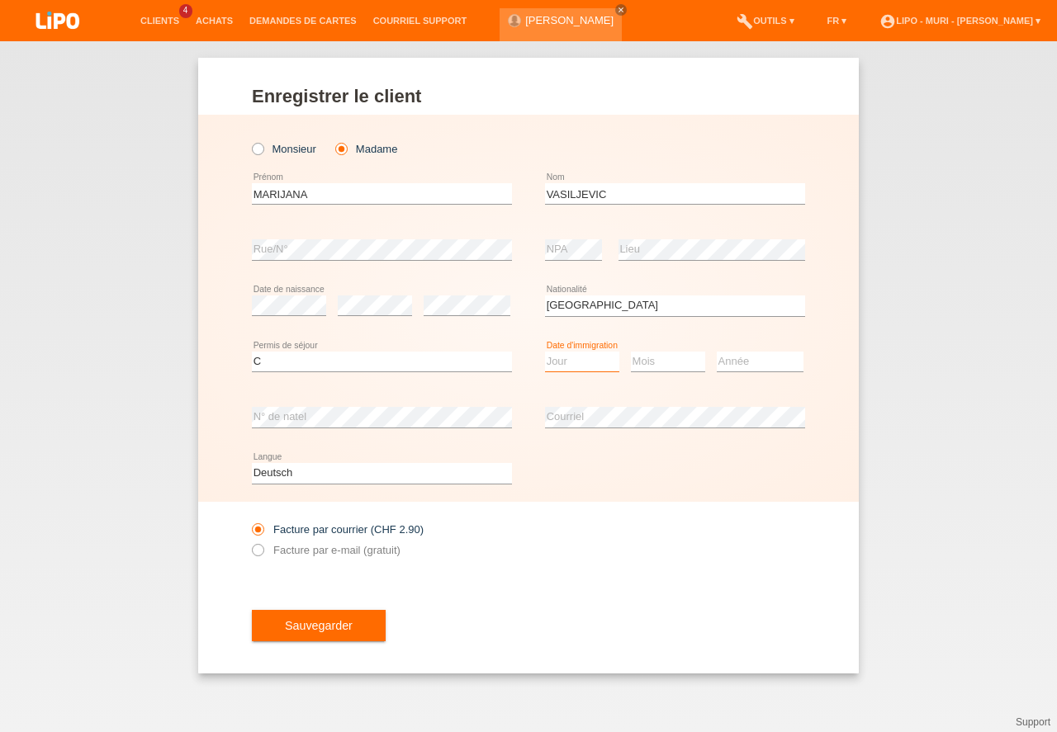
select select "25"
click at [0, 0] on option "25" at bounding box center [0, 0] width 0 height 0
click at [675, 370] on select "Mois 01 02 03 04 05 06 07 08 09 10 11" at bounding box center [668, 362] width 74 height 20
select select "02"
click at [0, 0] on option "02" at bounding box center [0, 0] width 0 height 0
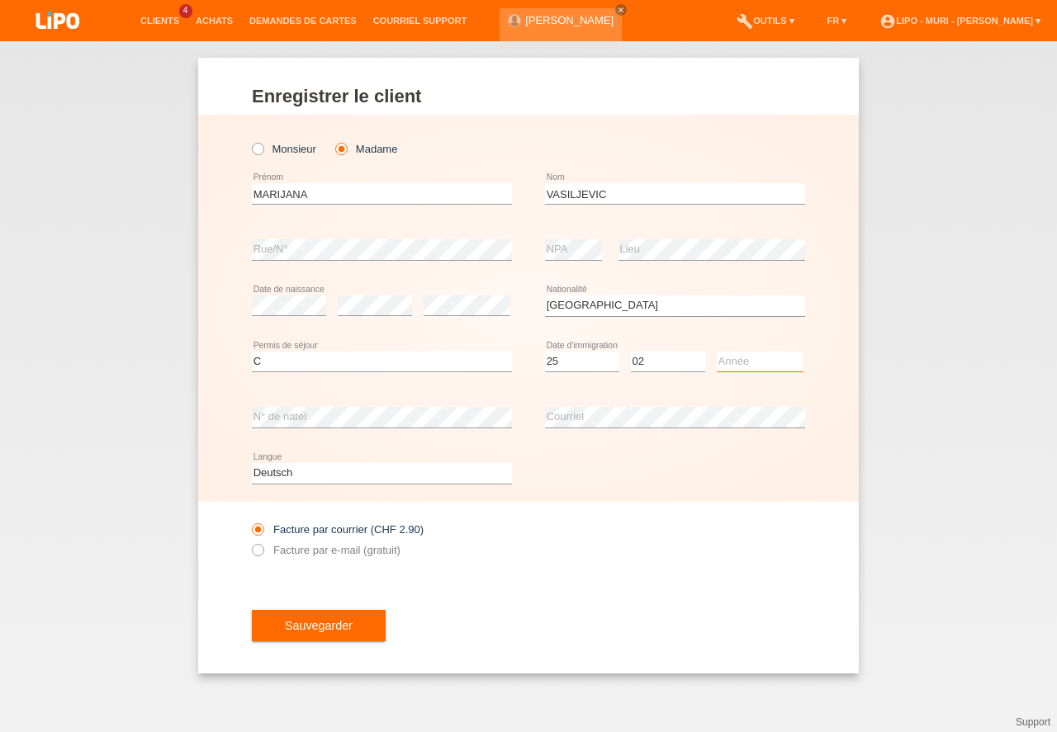
click at [765, 362] on select "Année 2025 2024 2023 2022 2021 2020 2019 2018 2017 2016 2015 2014 2013 2012 201…" at bounding box center [760, 362] width 87 height 20
select select "2000"
click at [0, 0] on option "2000" at bounding box center [0, 0] width 0 height 0
click at [310, 630] on button "Sauvegarder" at bounding box center [319, 625] width 134 height 31
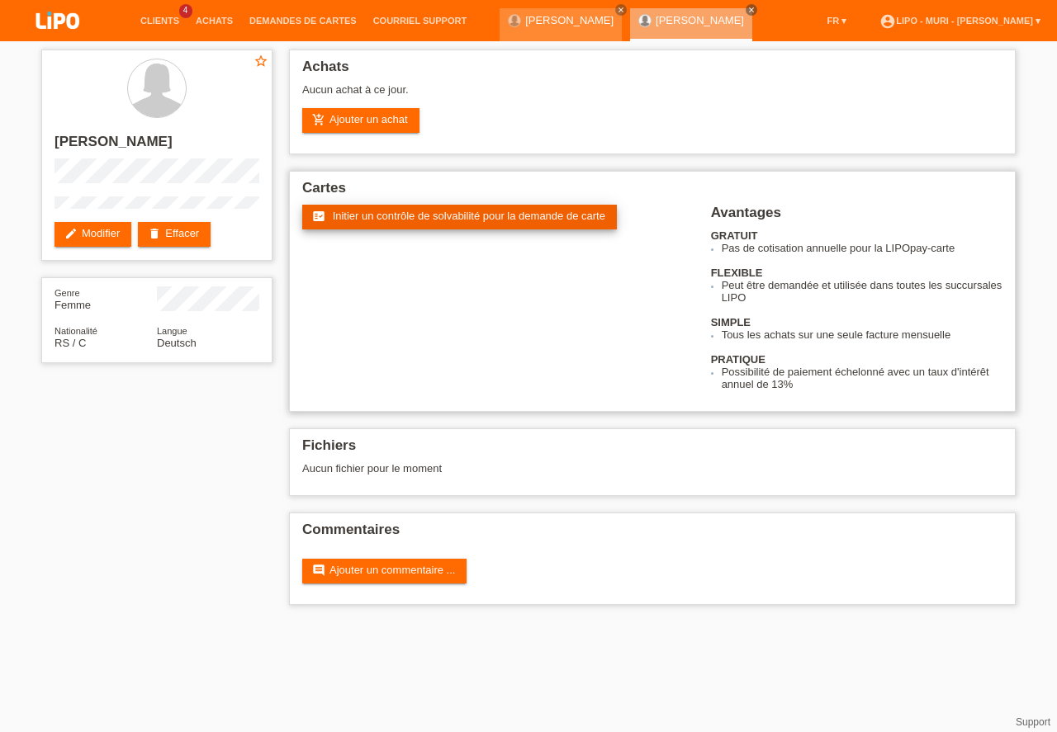
click at [377, 215] on span "Initier un contrôle de solvabilité pour la demande de carte" at bounding box center [469, 216] width 272 height 12
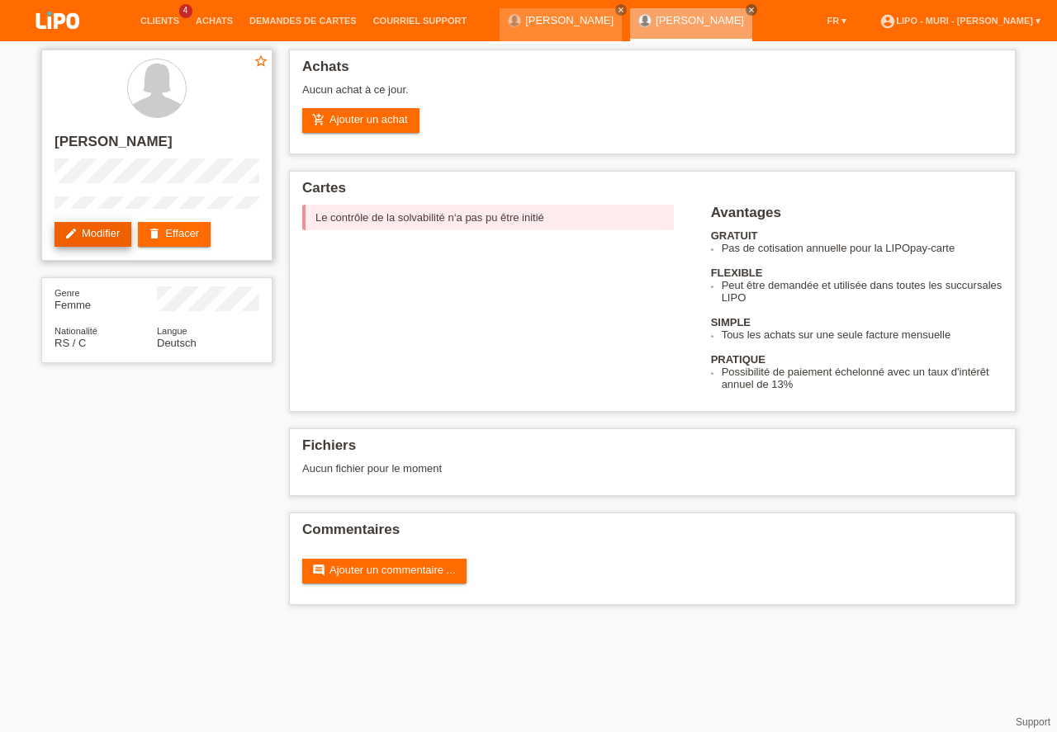
click at [102, 239] on link "edit Modifier" at bounding box center [92, 234] width 77 height 25
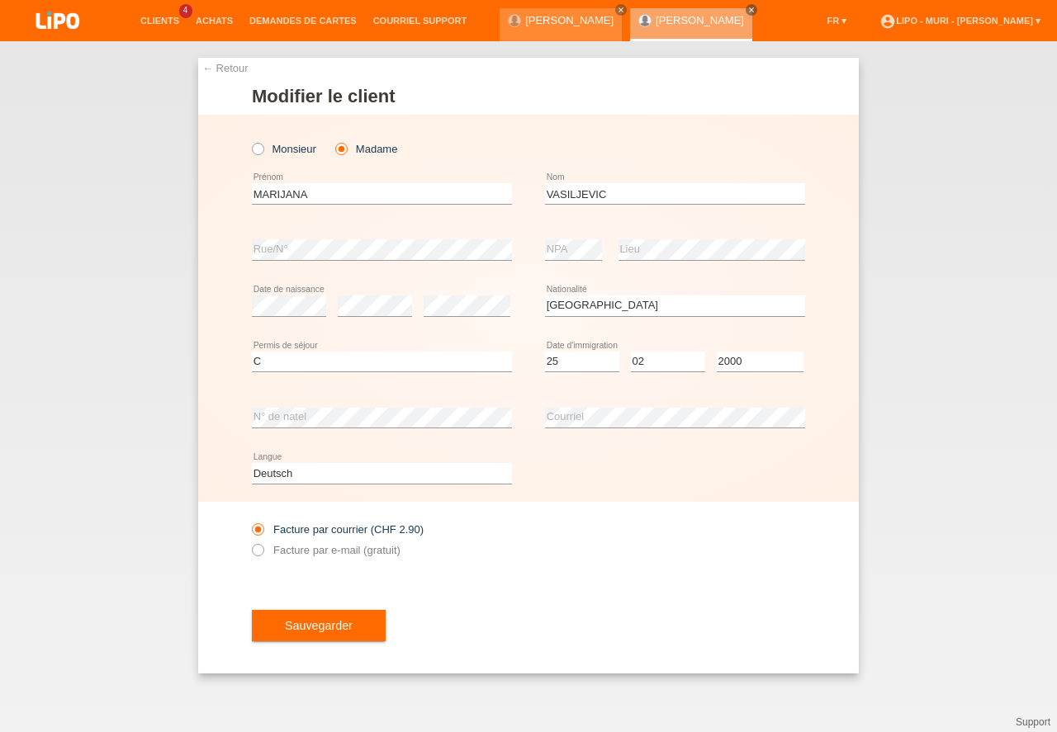
select select "RS"
select select "C"
select select "25"
select select "02"
select select "2000"
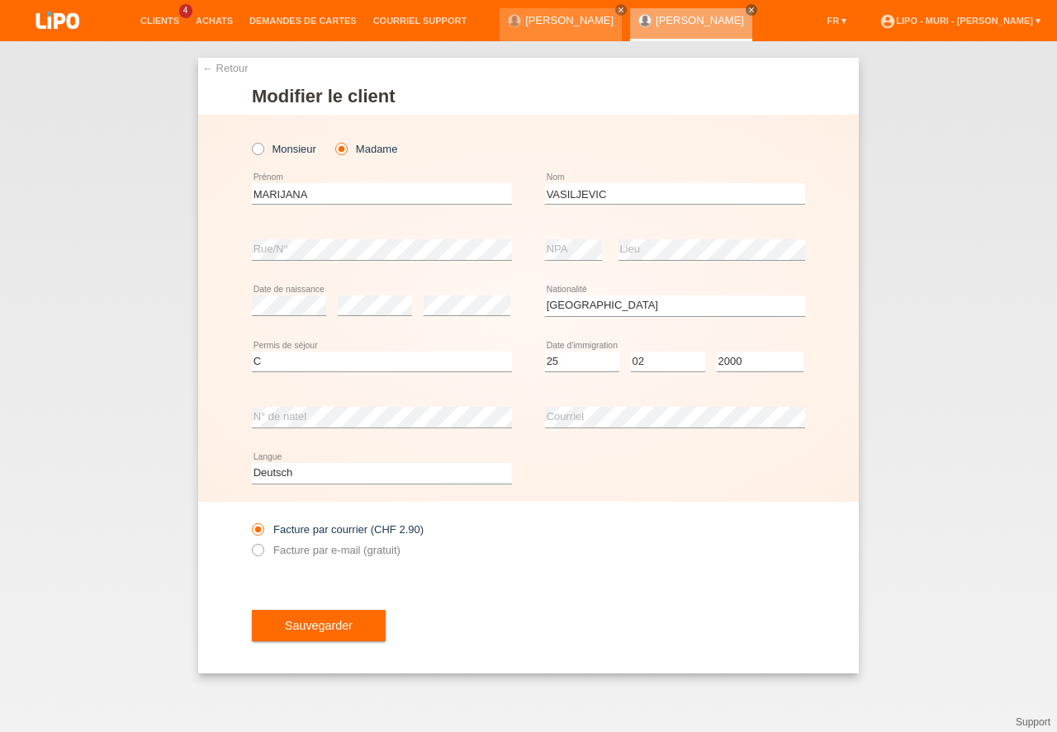
click at [354, 629] on button "Sauvegarder" at bounding box center [319, 625] width 134 height 31
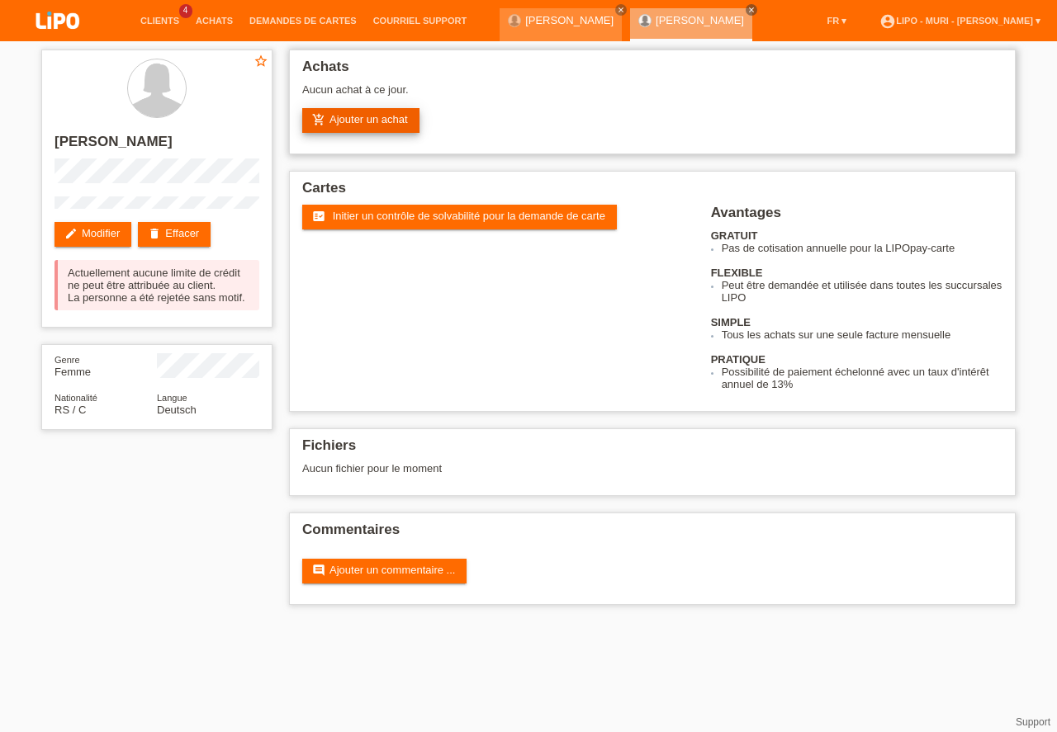
click at [362, 117] on link "add_shopping_cart Ajouter un achat" at bounding box center [360, 120] width 117 height 25
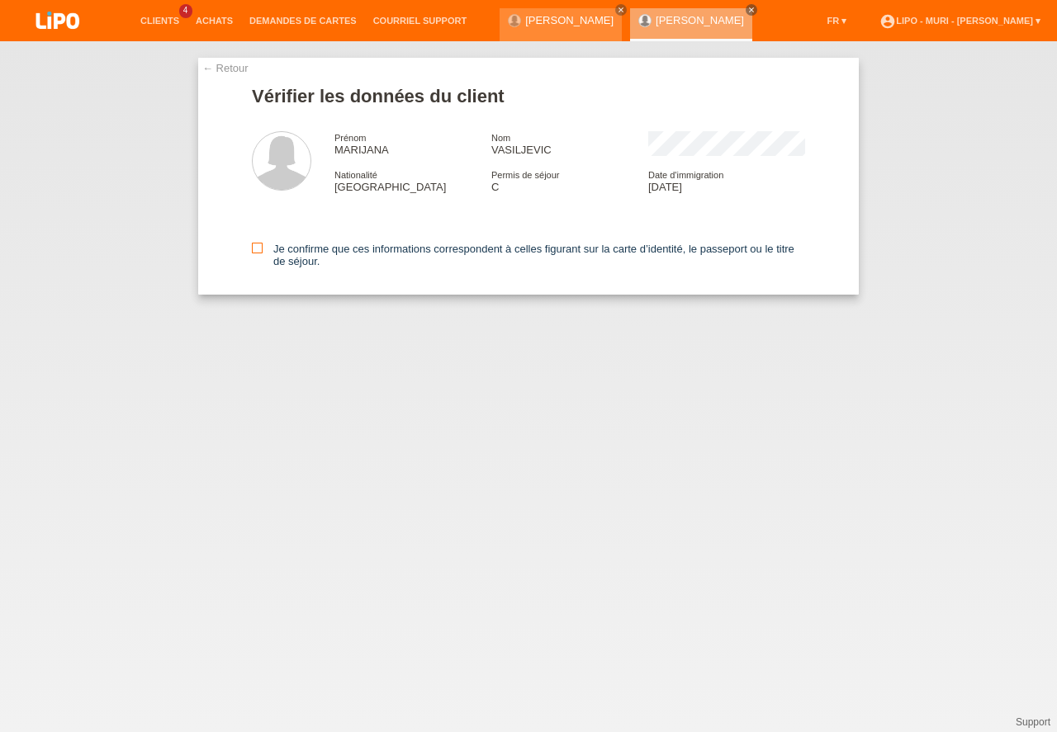
click at [254, 245] on icon at bounding box center [257, 248] width 11 height 11
click at [254, 245] on input "Je confirme que ces informations correspondent à celles figurant sur la carte d…" at bounding box center [257, 248] width 11 height 11
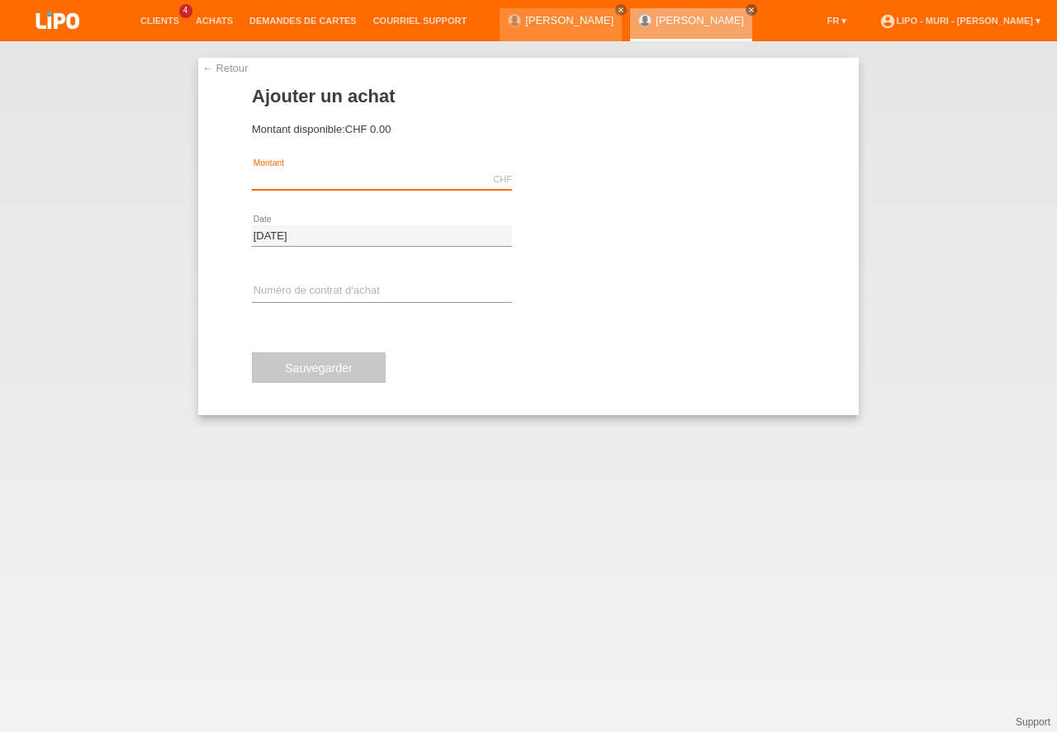
click at [329, 175] on input "text" at bounding box center [382, 179] width 260 height 21
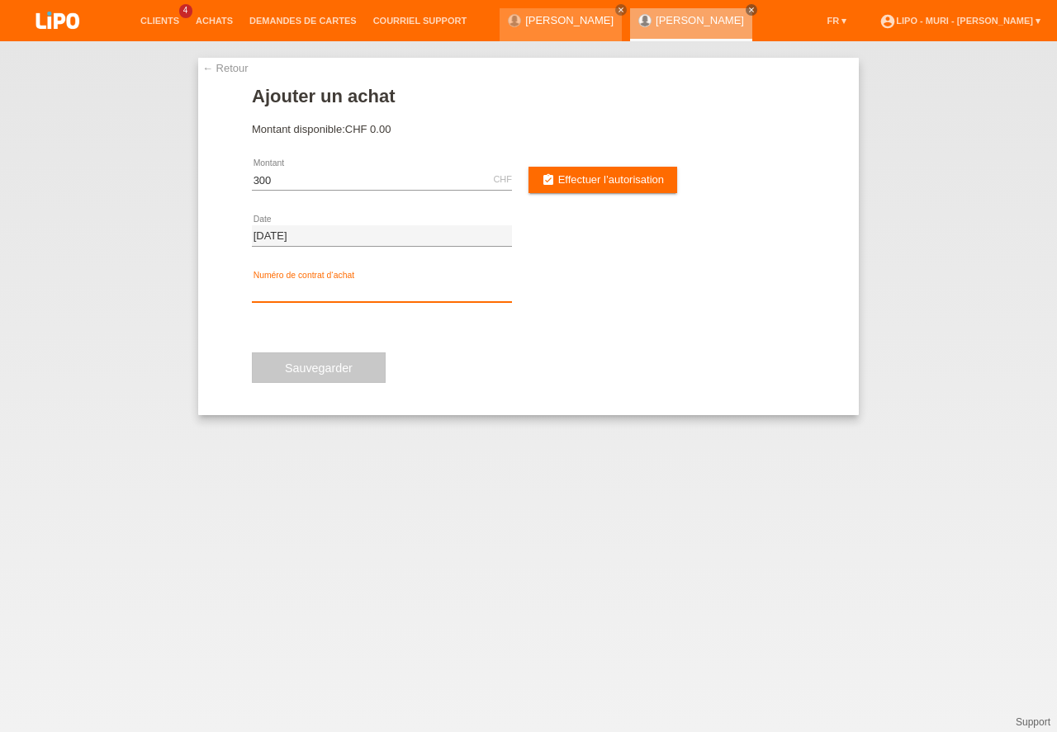
type input "300.00"
click at [338, 285] on input "text" at bounding box center [382, 292] width 260 height 21
type input "V71339"
click at [617, 188] on link "assignment_turned_in Effectuer l’autorisation" at bounding box center [602, 180] width 149 height 26
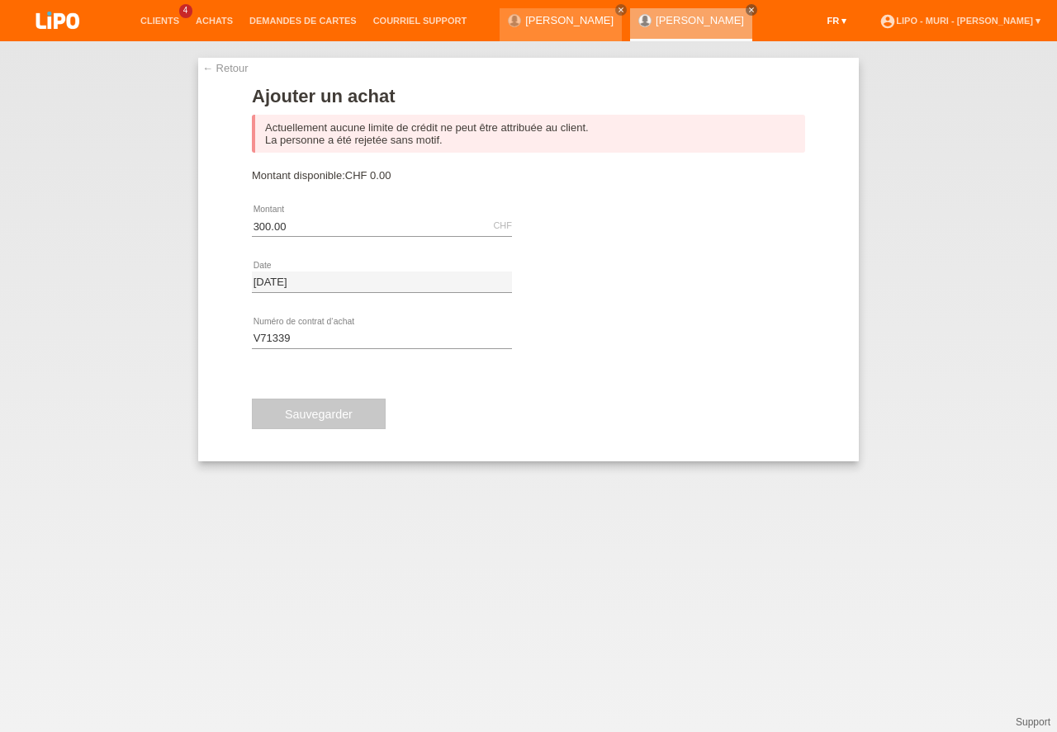
click at [819, 17] on link "FR ▾" at bounding box center [837, 21] width 36 height 10
click at [784, 43] on span "Deutsch" at bounding box center [775, 40] width 45 height 20
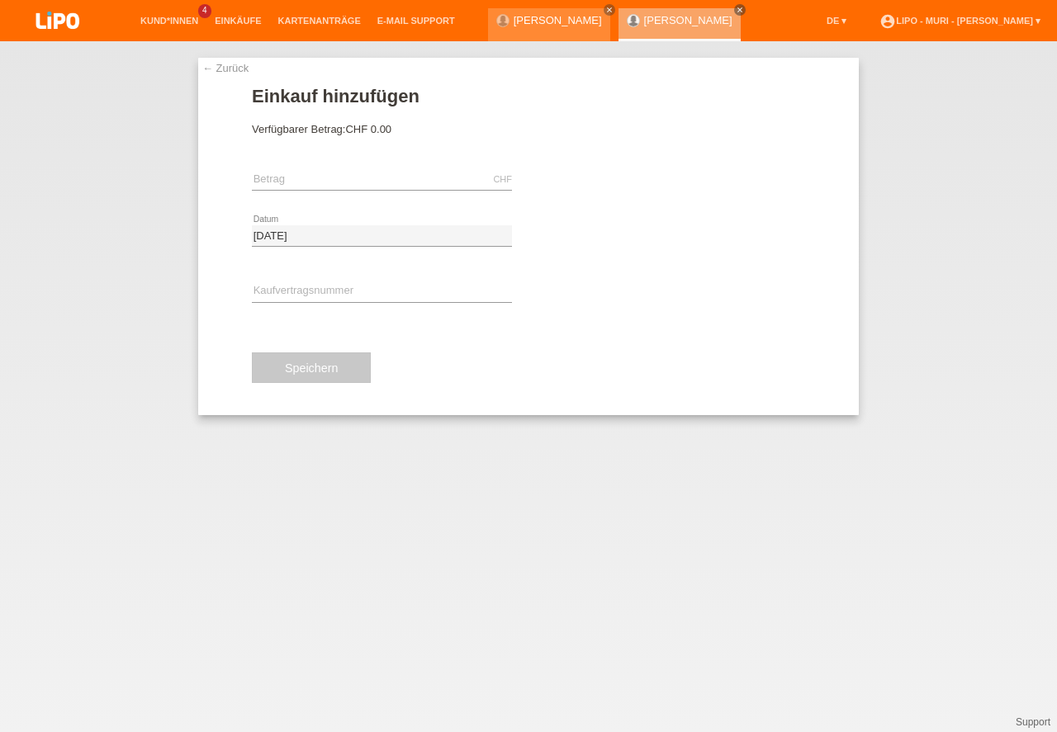
click at [218, 65] on link "← Zurück" at bounding box center [225, 68] width 46 height 12
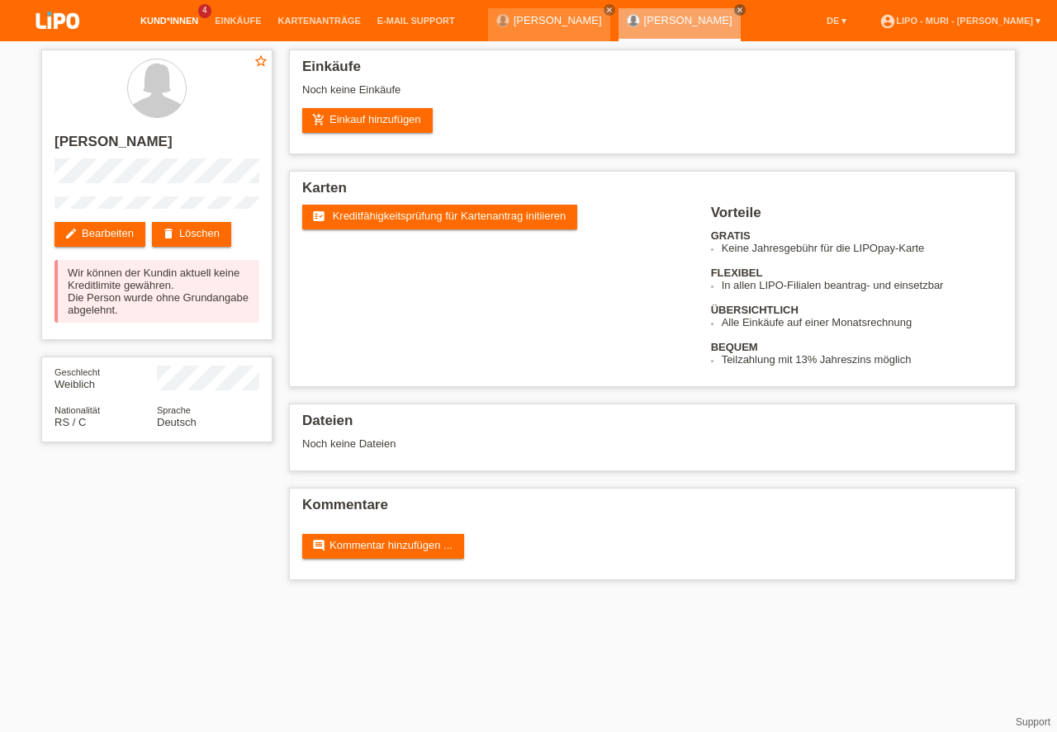
click at [158, 26] on link "Kund*innen" at bounding box center [169, 21] width 74 height 10
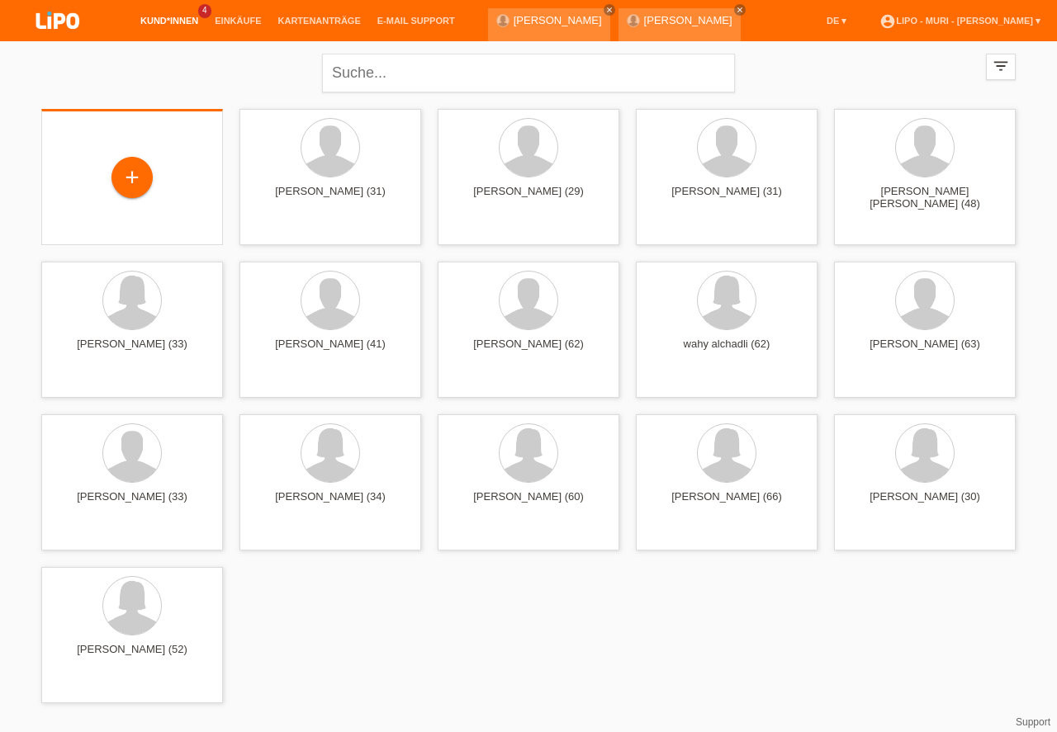
click at [121, 184] on div "+" at bounding box center [132, 177] width 40 height 28
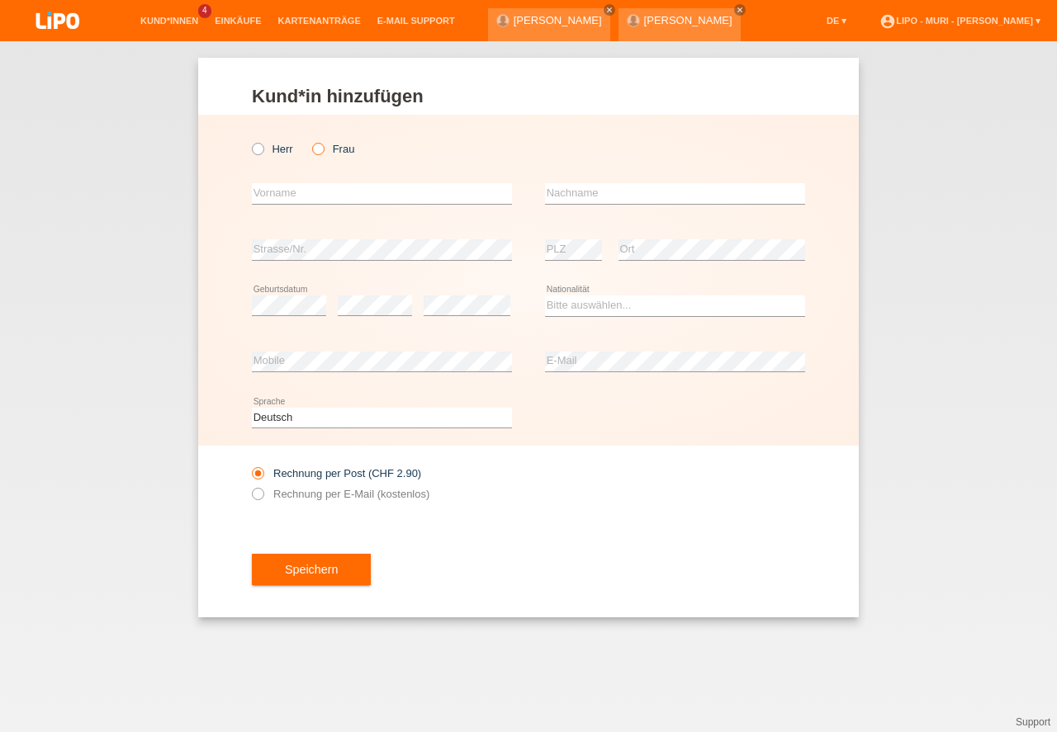
click at [310, 140] on icon at bounding box center [310, 140] width 0 height 0
click at [319, 148] on input "Frau" at bounding box center [317, 148] width 11 height 11
radio input "true"
click at [296, 200] on input "text" at bounding box center [382, 193] width 260 height 21
type input "ALEHSANDRA"
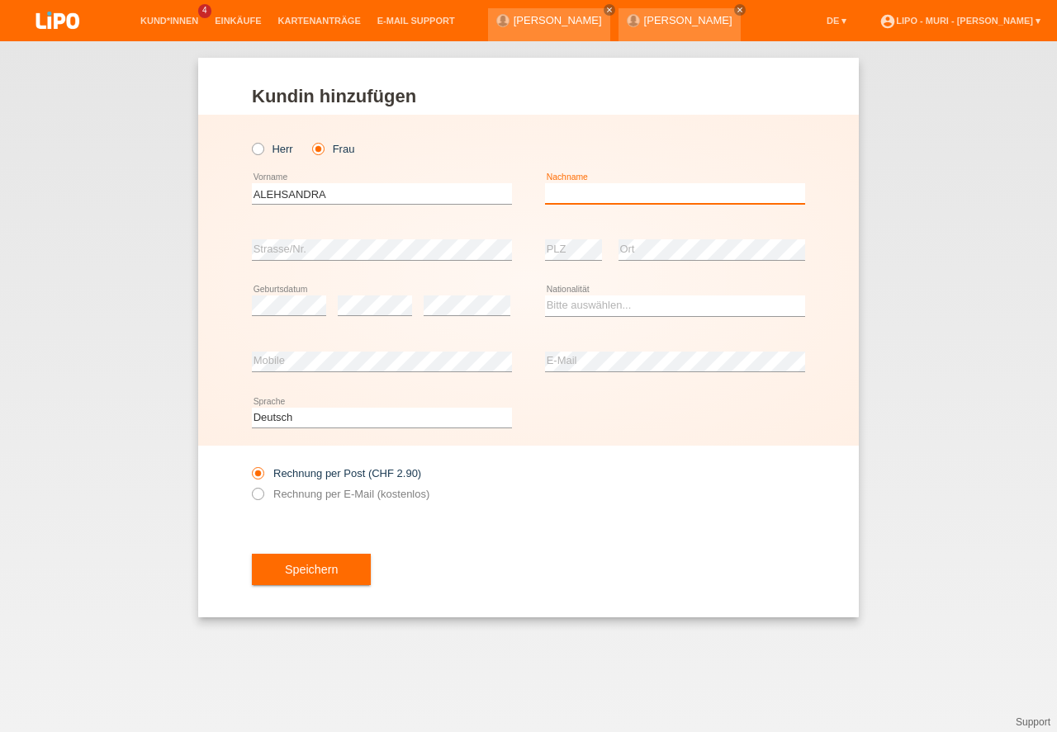
click at [554, 196] on input "text" at bounding box center [675, 193] width 260 height 21
type input "VASILJEVIC"
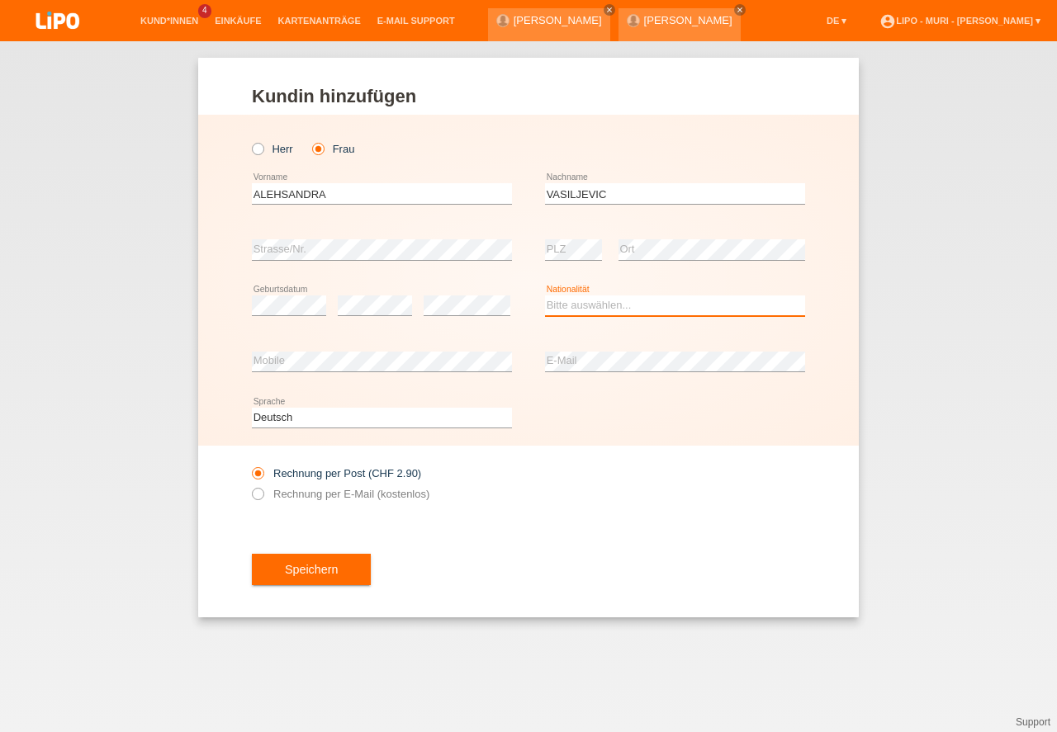
click at [595, 300] on select "Bitte auswählen... Schweiz Deutschland Liechtenstein Österreich ------------ Af…" at bounding box center [675, 306] width 260 height 20
select select "CH"
click at [0, 0] on option "Schweiz" at bounding box center [0, 0] width 0 height 0
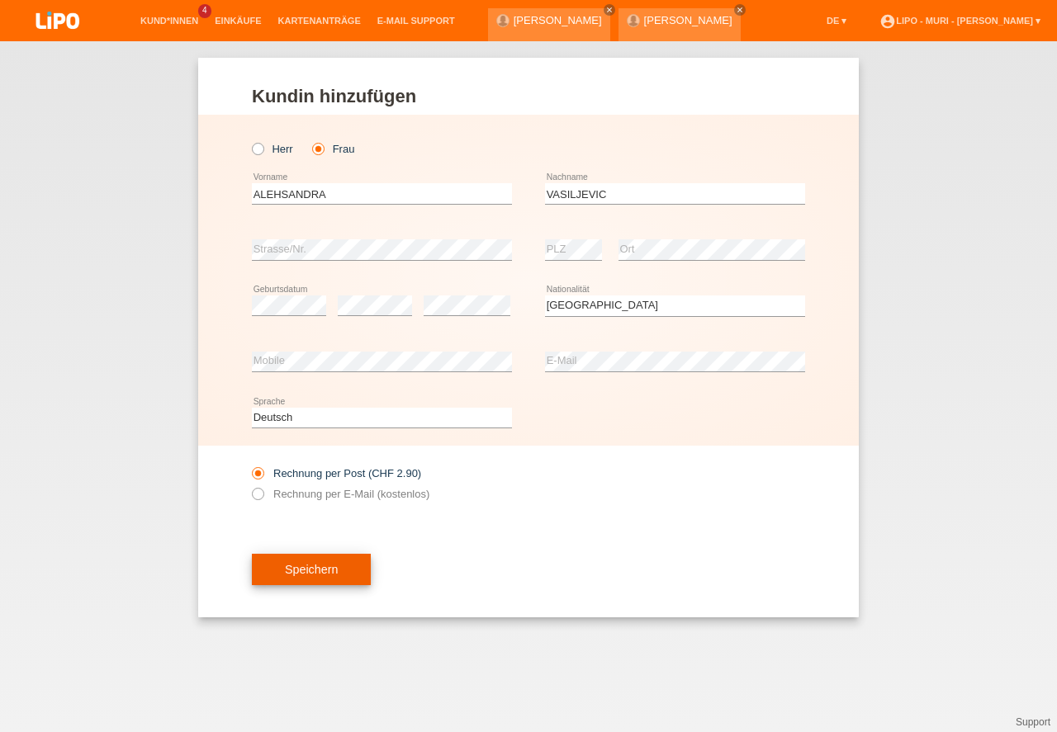
click at [300, 575] on button "Speichern" at bounding box center [311, 569] width 119 height 31
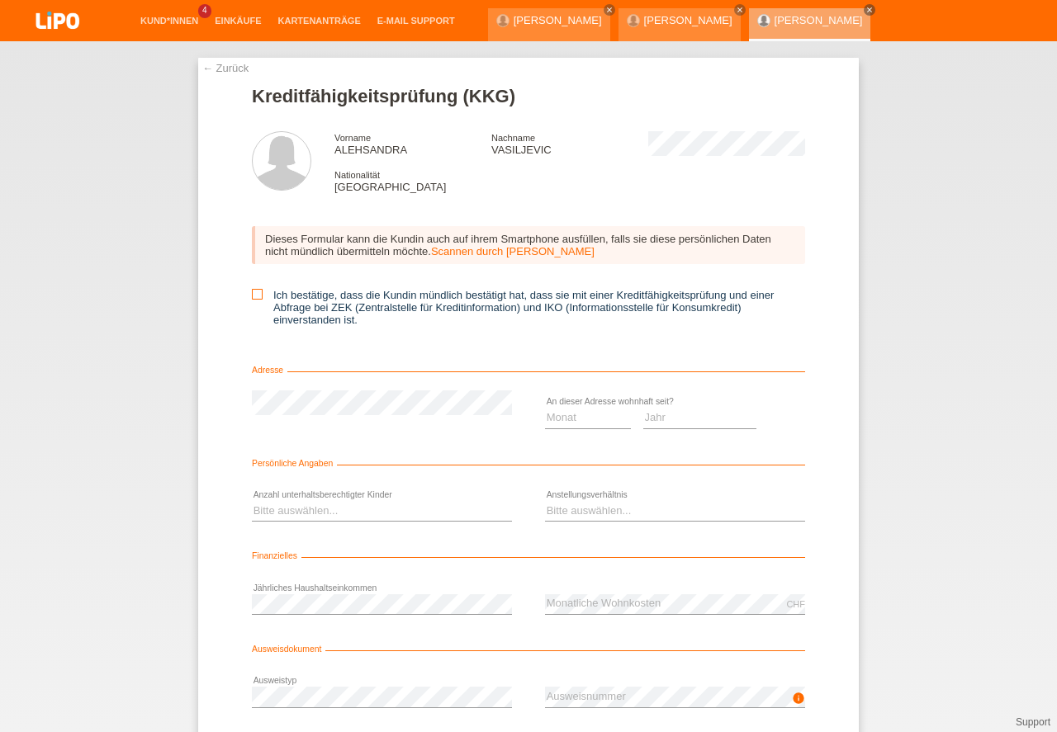
click at [253, 294] on icon at bounding box center [257, 294] width 11 height 11
click at [253, 294] on input "Ich bestätige, dass die Kundin mündlich bestätigt hat, dass sie mit einer Kredi…" at bounding box center [257, 294] width 11 height 11
checkbox input "true"
drag, startPoint x: 570, startPoint y: 419, endPoint x: 566, endPoint y: 450, distance: 30.8
click at [570, 419] on select "Monat 01 02 03 04 05 06 07 08 09 10" at bounding box center [588, 418] width 86 height 20
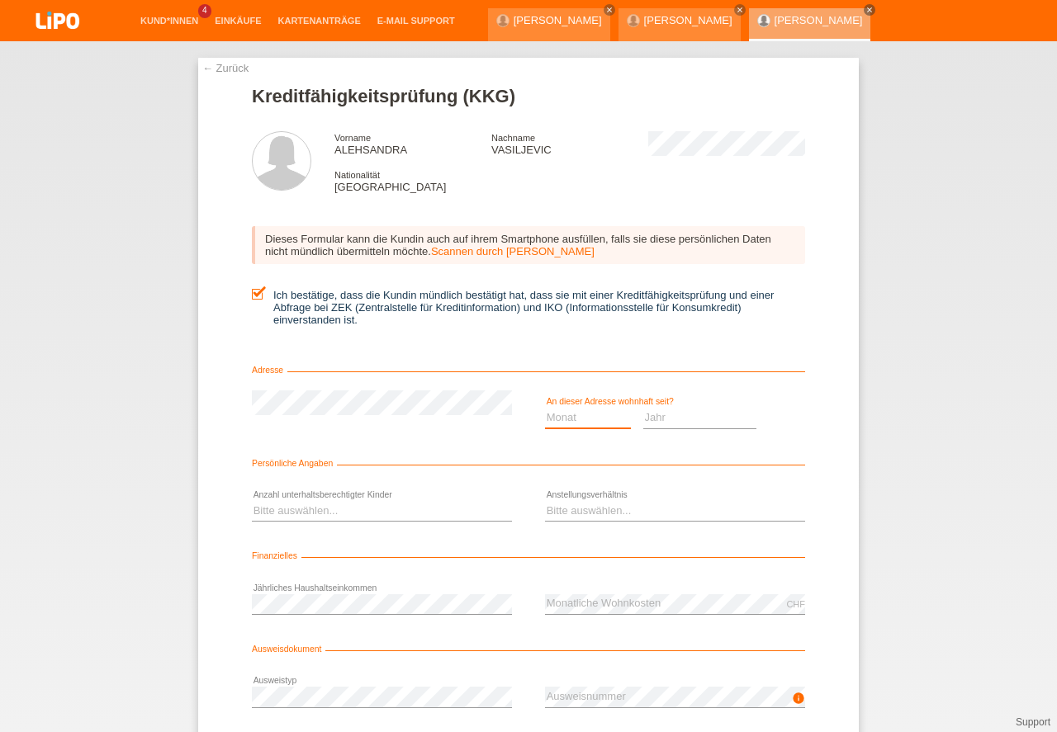
select select "05"
click at [0, 0] on option "05" at bounding box center [0, 0] width 0 height 0
click at [677, 422] on select "Jahr 2025 2024 2023 2022 2021 2020 2019 2018 2017 2016 2015 2014 2013 2012 2011…" at bounding box center [700, 418] width 114 height 20
select select "2015"
click at [0, 0] on option "2015" at bounding box center [0, 0] width 0 height 0
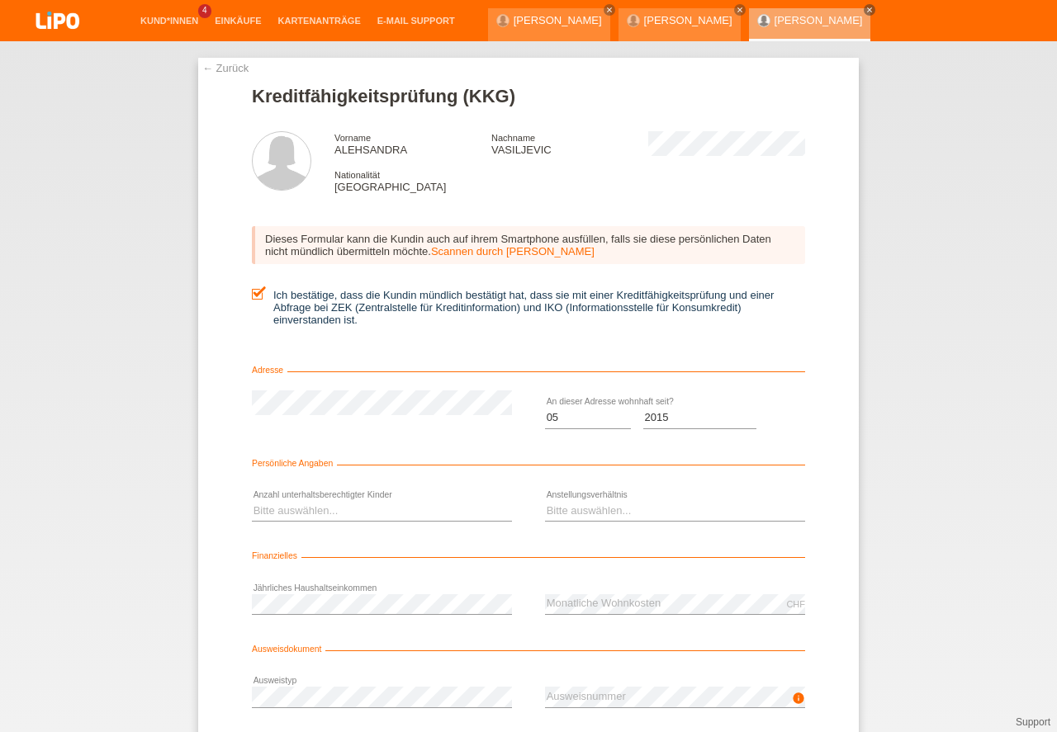
click at [410, 523] on div "Bitte auswählen... 0 1 2 3 4 5 6 7 8 9 error" at bounding box center [382, 512] width 260 height 56
click at [358, 511] on select "Bitte auswählen... 0 1 2 3 4 5 6 7 8 9" at bounding box center [382, 511] width 260 height 20
select select "0"
click at [0, 0] on option "0" at bounding box center [0, 0] width 0 height 0
click at [582, 514] on select "Bitte auswählen... Unbefristet Befristet Lehrling/Student Pensioniert Nicht arb…" at bounding box center [675, 511] width 260 height 20
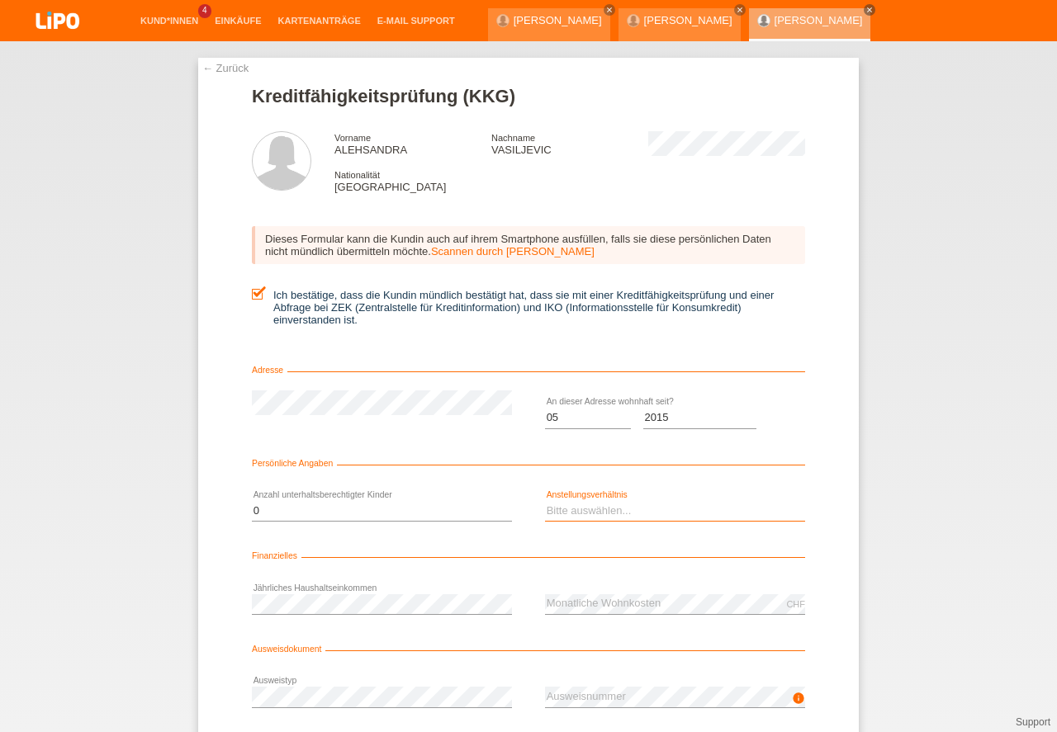
select select "UNLIMITED"
click at [0, 0] on option "Unbefristet" at bounding box center [0, 0] width 0 height 0
drag, startPoint x: 1054, startPoint y: 607, endPoint x: 1051, endPoint y: 765, distance: 157.7
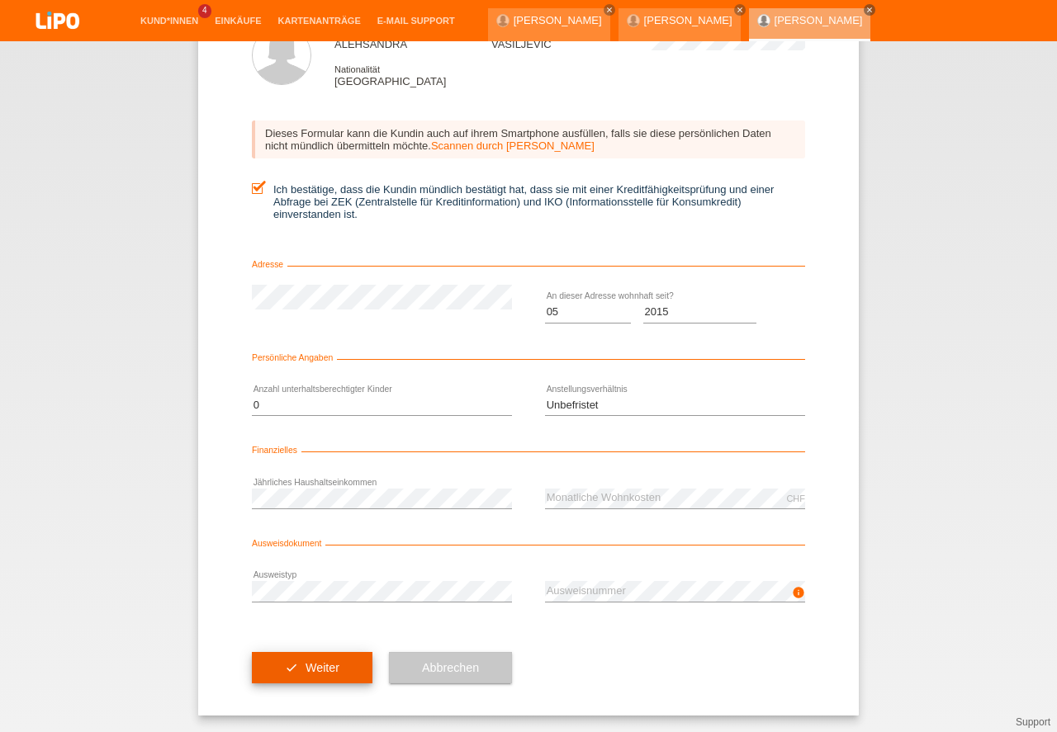
click at [319, 667] on button "check Weiter" at bounding box center [312, 667] width 121 height 31
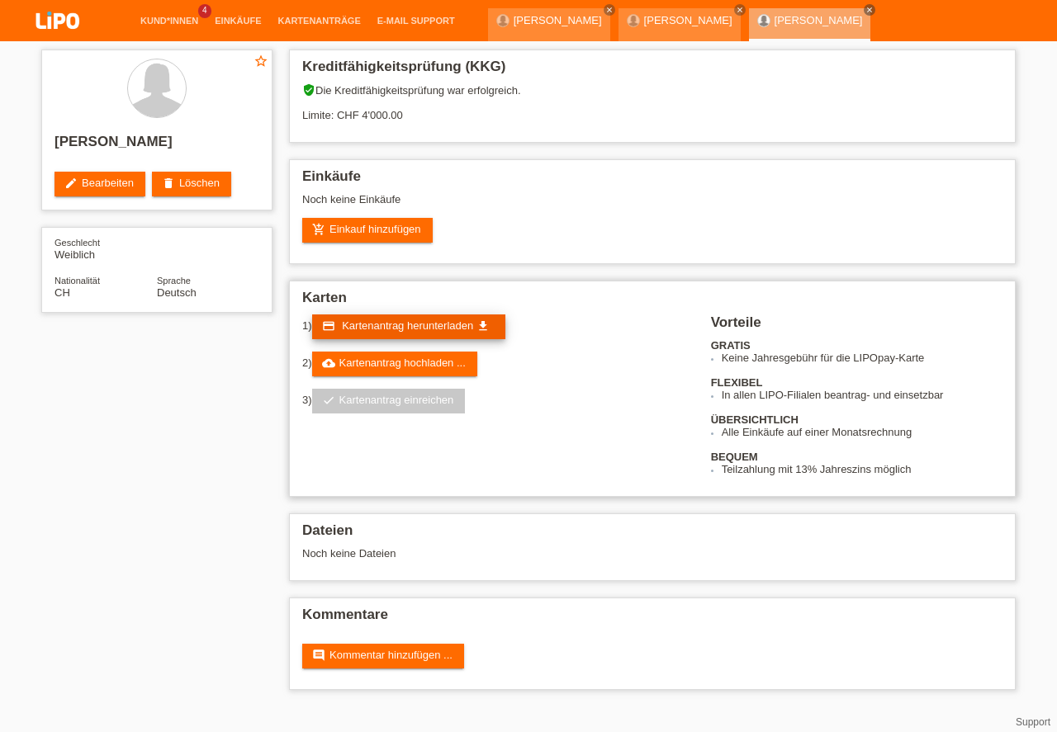
click at [376, 327] on span "Kartenantrag herunterladen" at bounding box center [407, 326] width 131 height 12
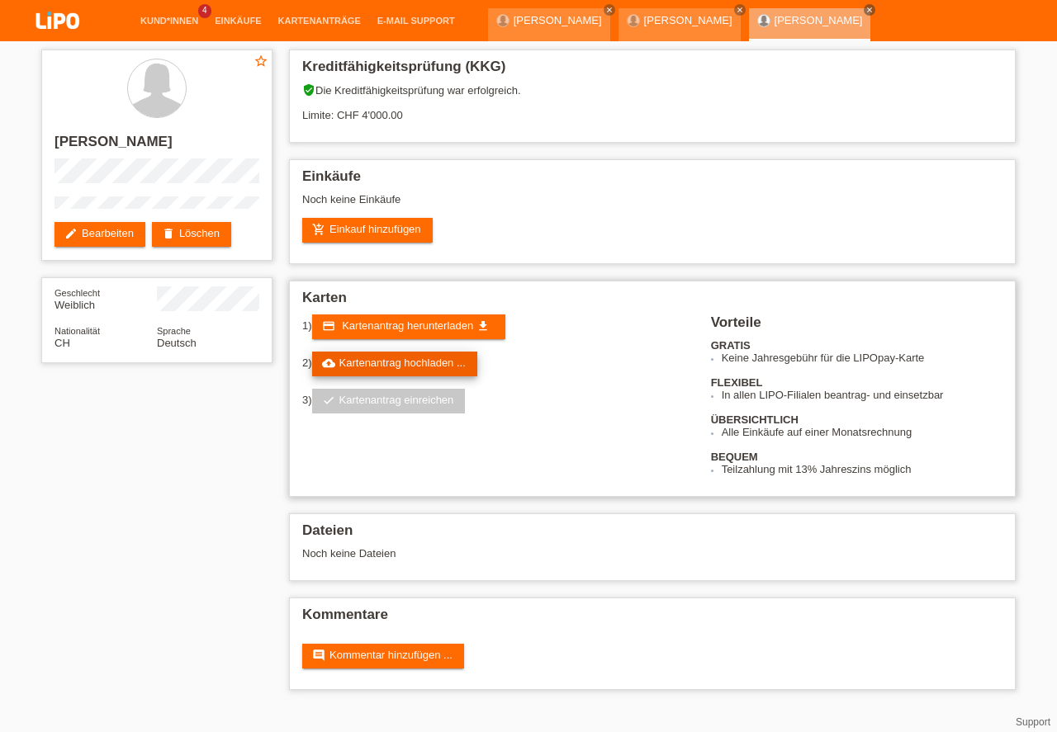
click at [385, 362] on link "cloud_upload Kartenantrag hochladen ..." at bounding box center [394, 364] width 165 height 25
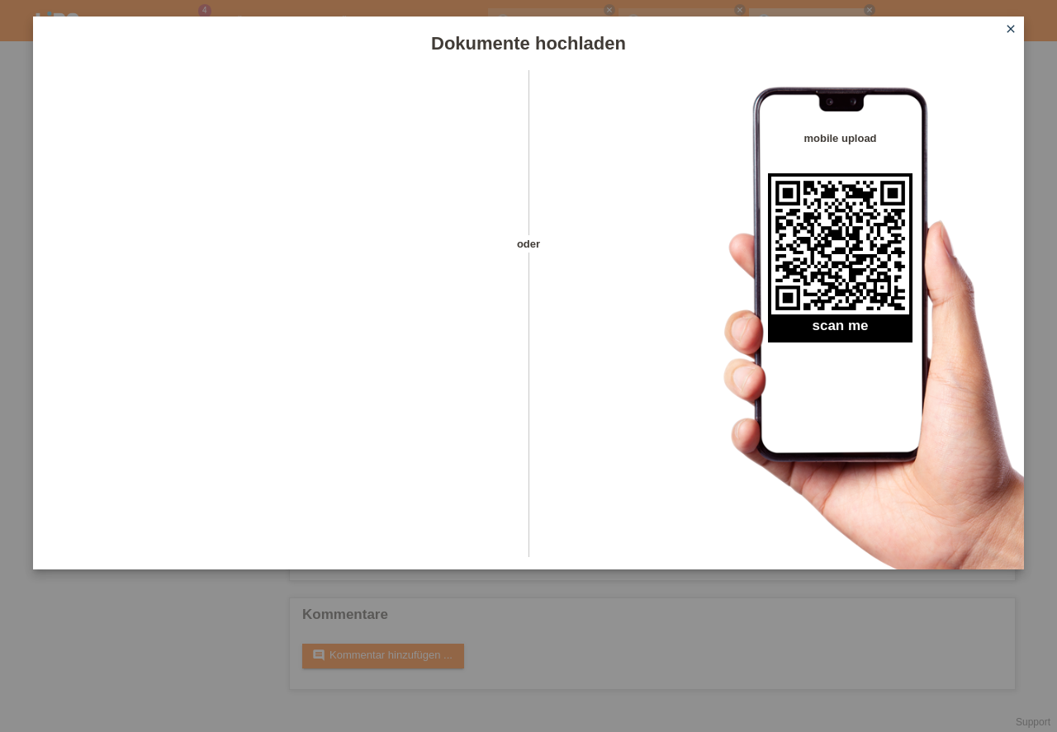
click at [1005, 28] on icon "close" at bounding box center [1010, 28] width 13 height 13
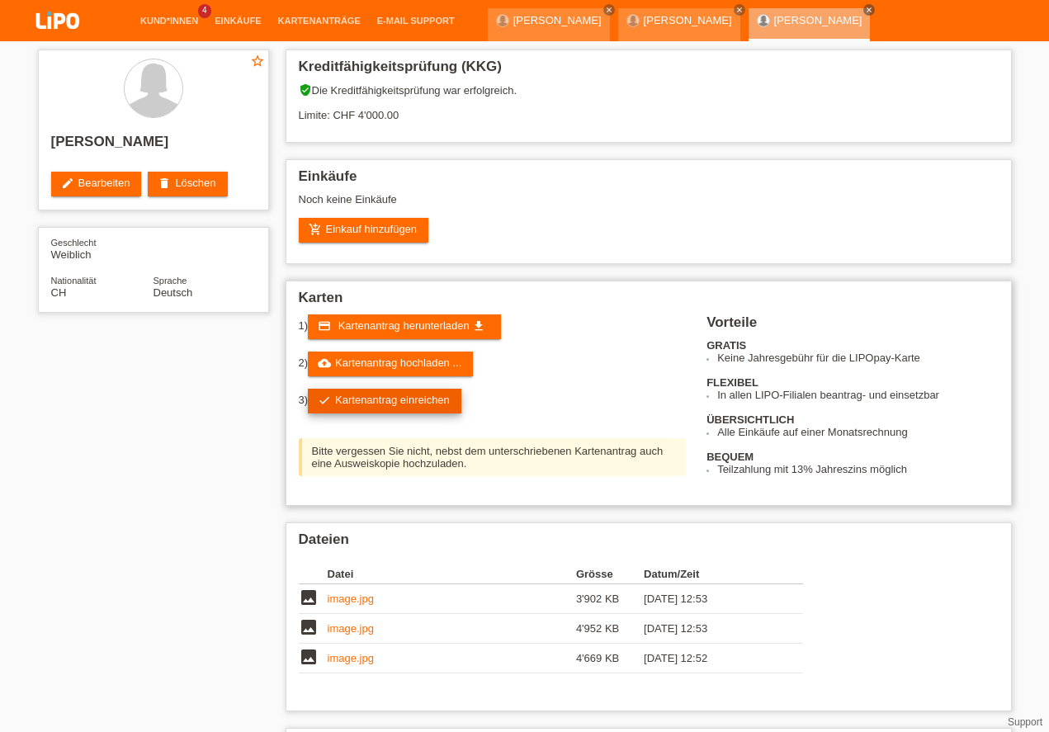
click at [348, 403] on link "check Kartenantrag einreichen" at bounding box center [385, 401] width 154 height 25
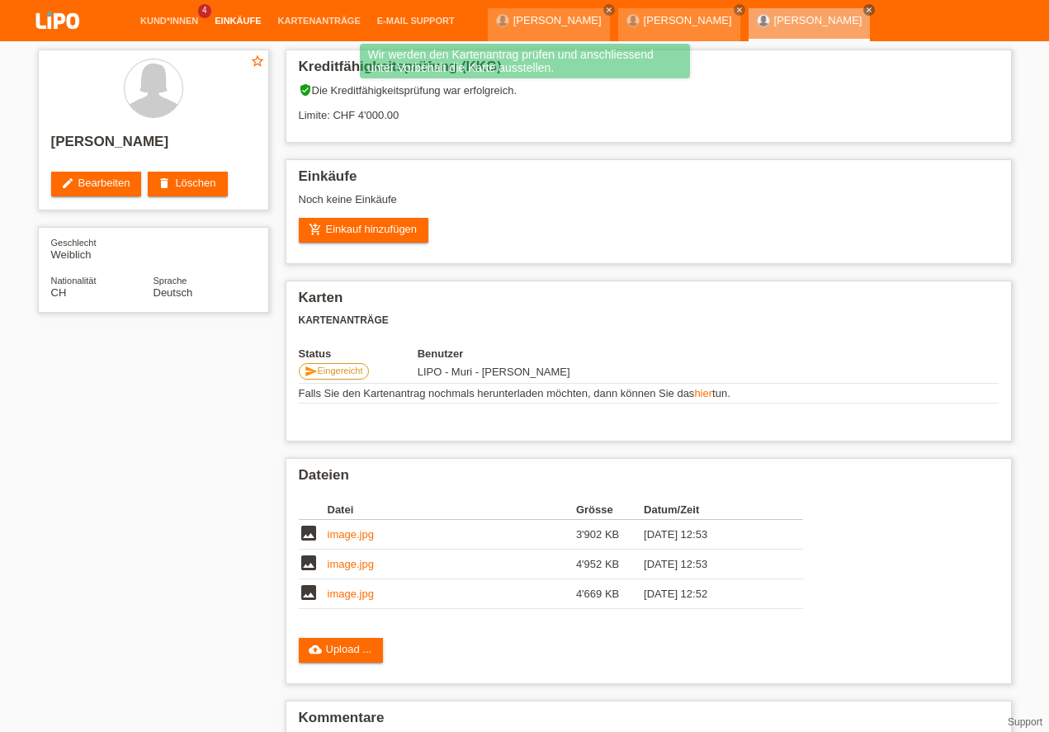
click at [235, 18] on link "Einkäufe" at bounding box center [237, 21] width 63 height 10
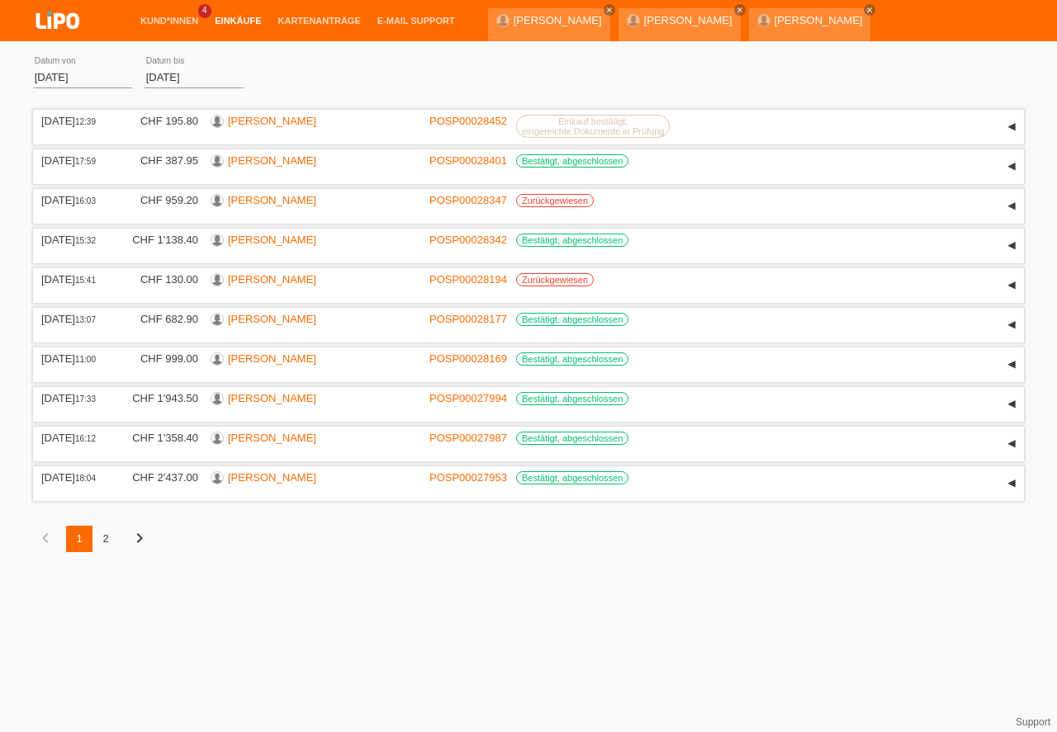
click at [52, 82] on input "[DATE]" at bounding box center [82, 77] width 99 height 21
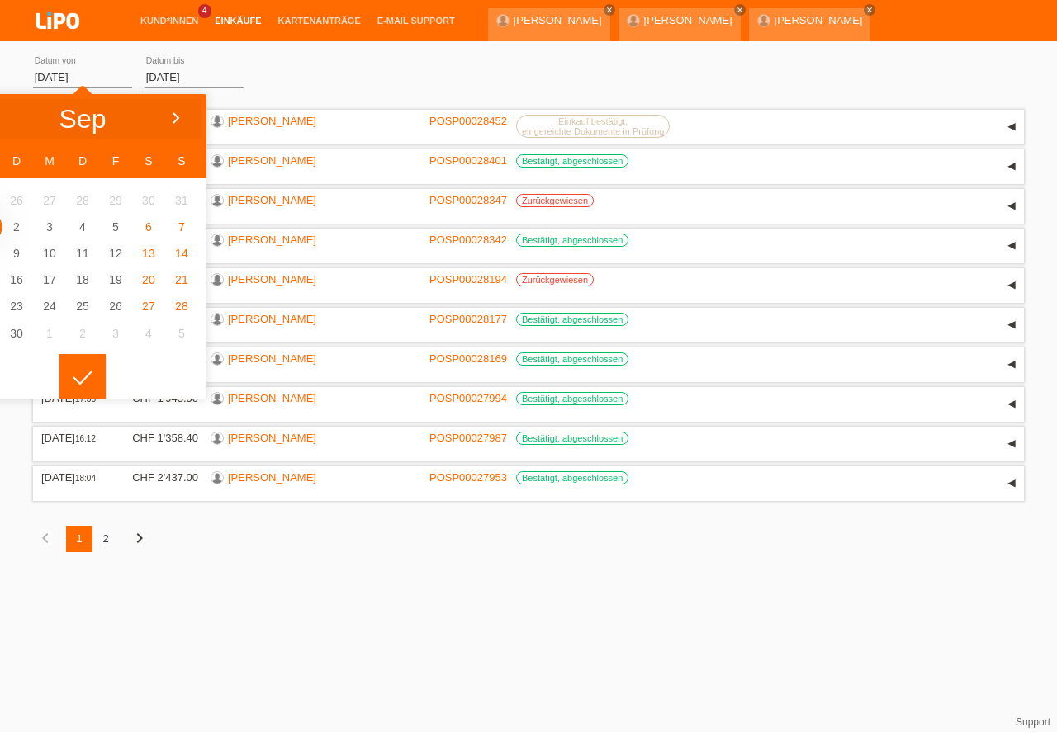
click at [176, 115] on polyline at bounding box center [175, 118] width 5 height 10
type input "[DATE]"
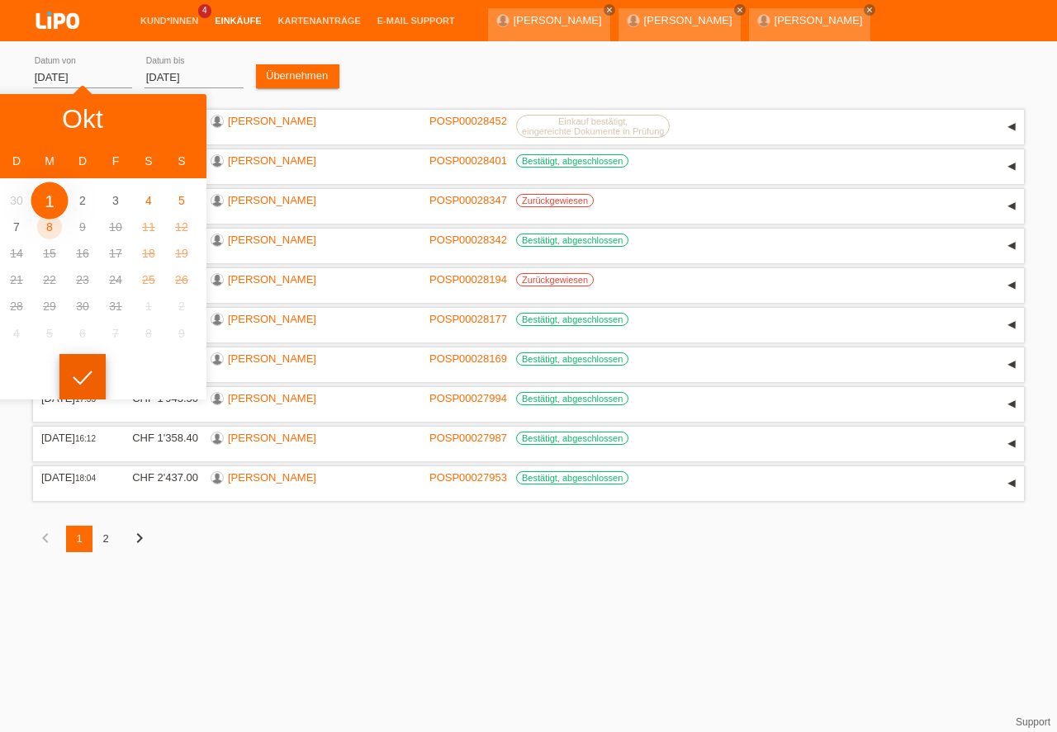
click at [70, 379] on icon at bounding box center [82, 378] width 26 height 15
click at [86, 377] on polyline at bounding box center [82, 378] width 18 height 12
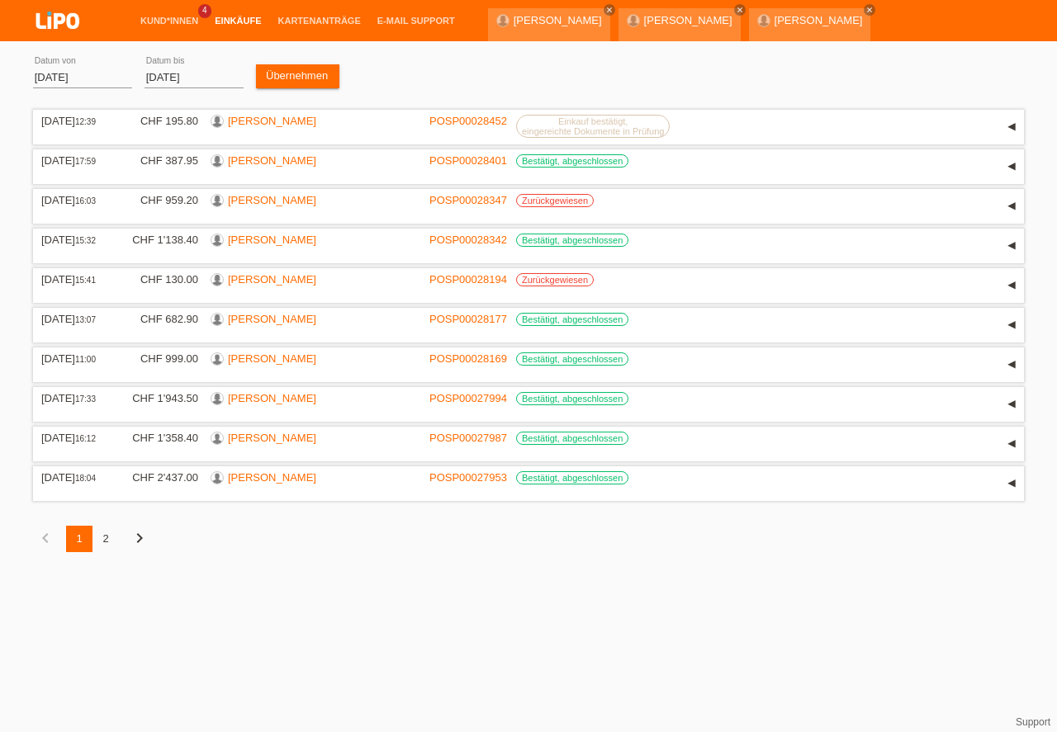
click at [82, 365] on div "[DATE] 11:00" at bounding box center [74, 359] width 66 height 12
click at [47, 191] on div "[DATE] 16:03 CHF 959.20 [PERSON_NAME] POSP00028347 Zurückgewiesen Reservation D…" at bounding box center [528, 206] width 991 height 35
click at [149, 118] on div "CHF 195.80" at bounding box center [159, 121] width 78 height 12
click at [220, 64] on div "[DATE] error Datum bis" at bounding box center [193, 78] width 99 height 56
click at [282, 69] on link "Übernehmen" at bounding box center [297, 76] width 83 height 24
